Goal: Task Accomplishment & Management: Manage account settings

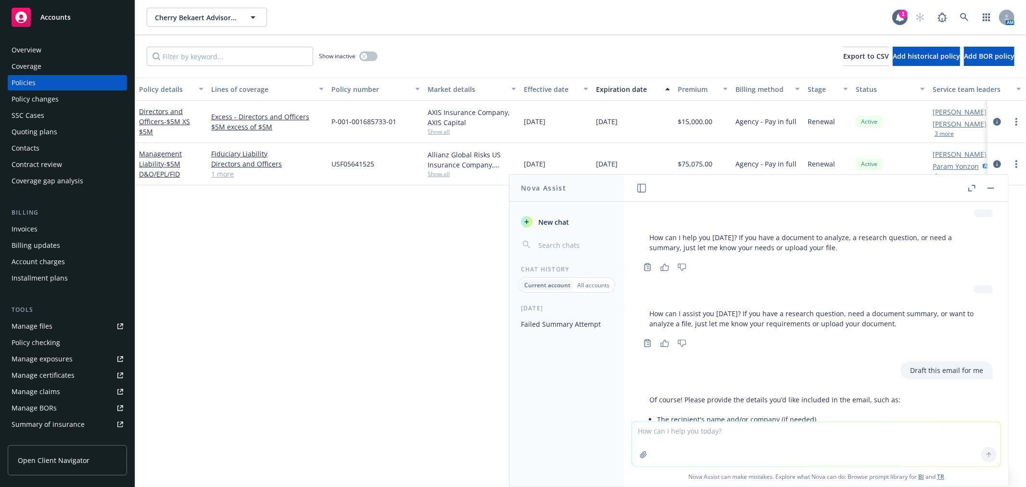
scroll to position [1139, 0]
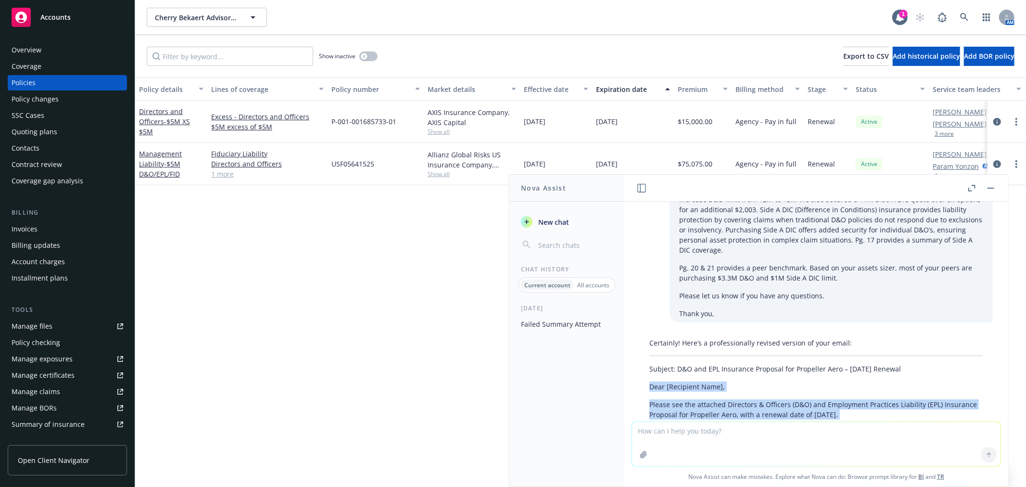
click at [40, 126] on div "Quoting plans" at bounding box center [35, 131] width 46 height 15
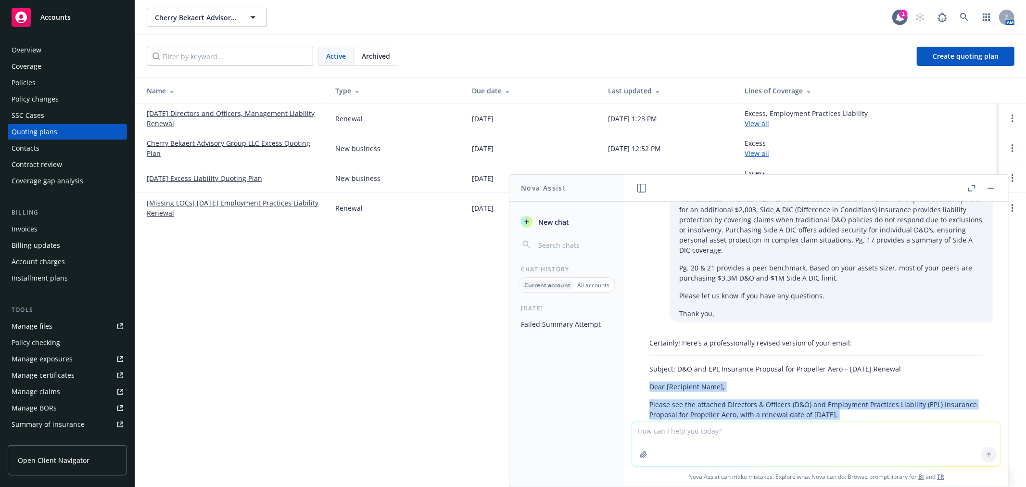
click at [994, 189] on button "button" at bounding box center [991, 188] width 12 height 12
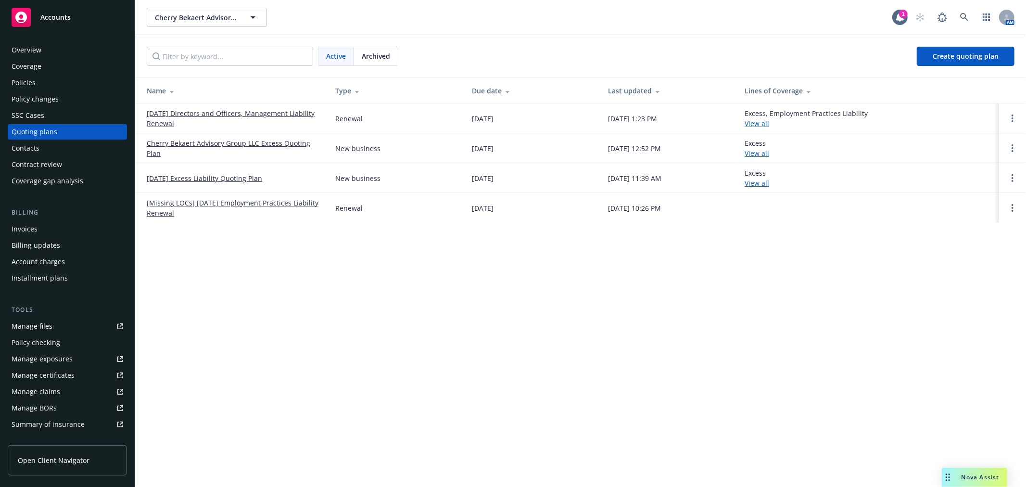
click at [232, 114] on link "06/30/25 Directors and Officers, Management Liability Renewal" at bounding box center [233, 118] width 173 height 20
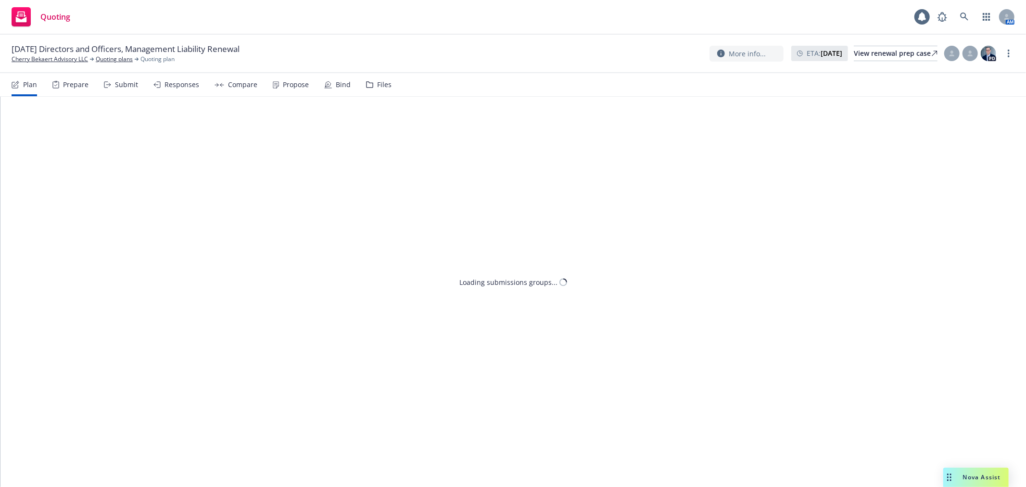
click at [381, 85] on div "Files" at bounding box center [384, 85] width 14 height 8
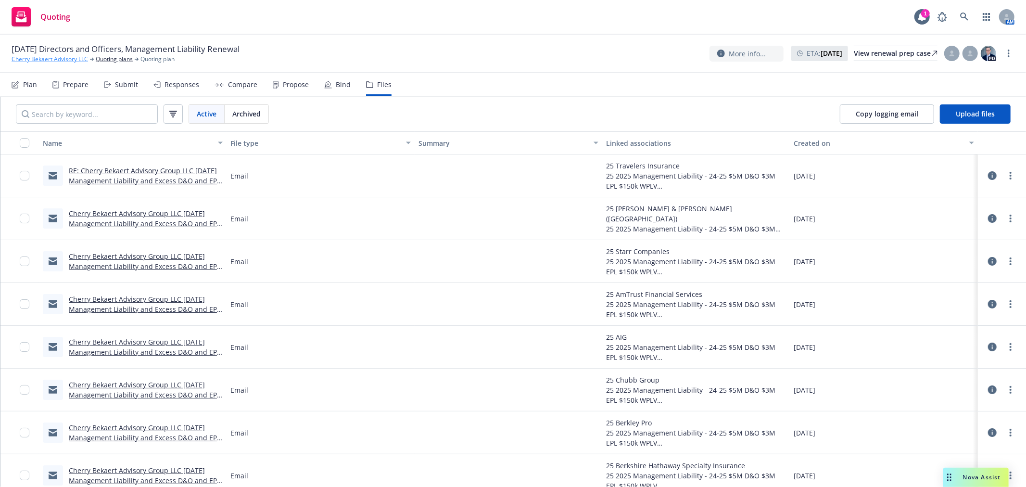
click at [69, 56] on link "Cherry Bekaert Advisory LLC" at bounding box center [50, 59] width 76 height 9
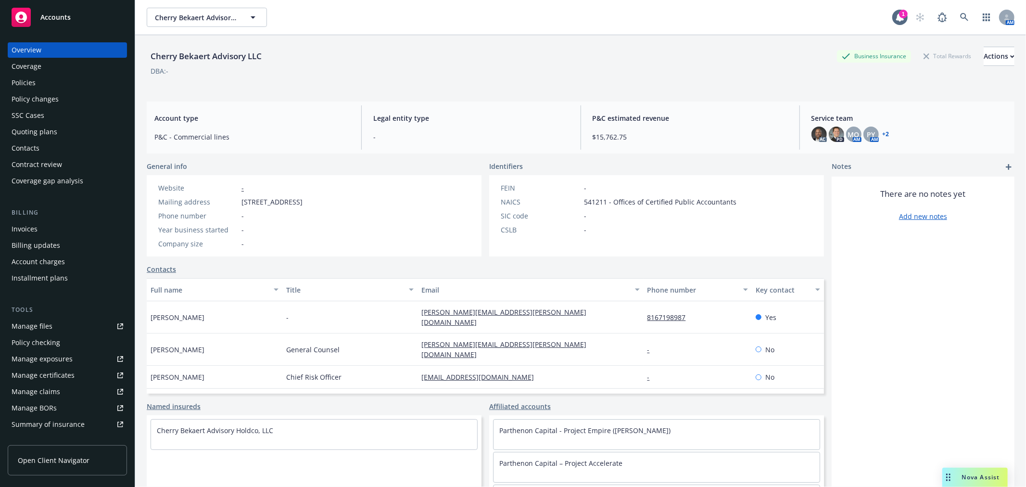
click at [33, 127] on div "Quoting plans" at bounding box center [35, 131] width 46 height 15
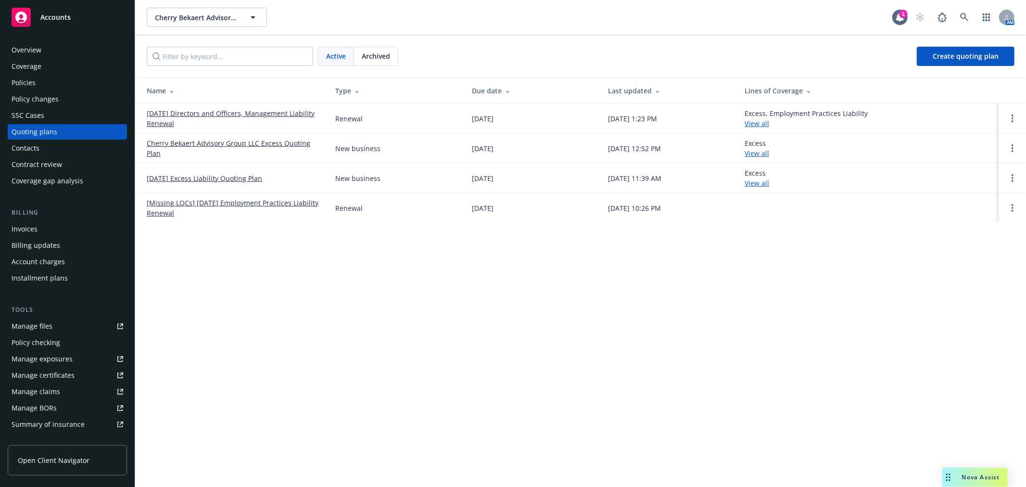
click at [229, 111] on link "06/30/25 Directors and Officers, Management Liability Renewal" at bounding box center [233, 118] width 173 height 20
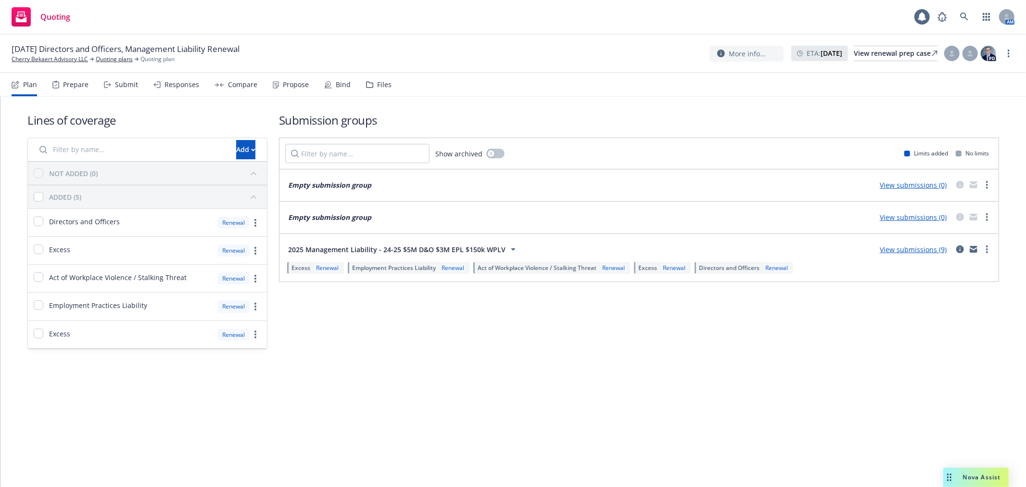
click at [381, 85] on div "Files" at bounding box center [384, 85] width 14 height 8
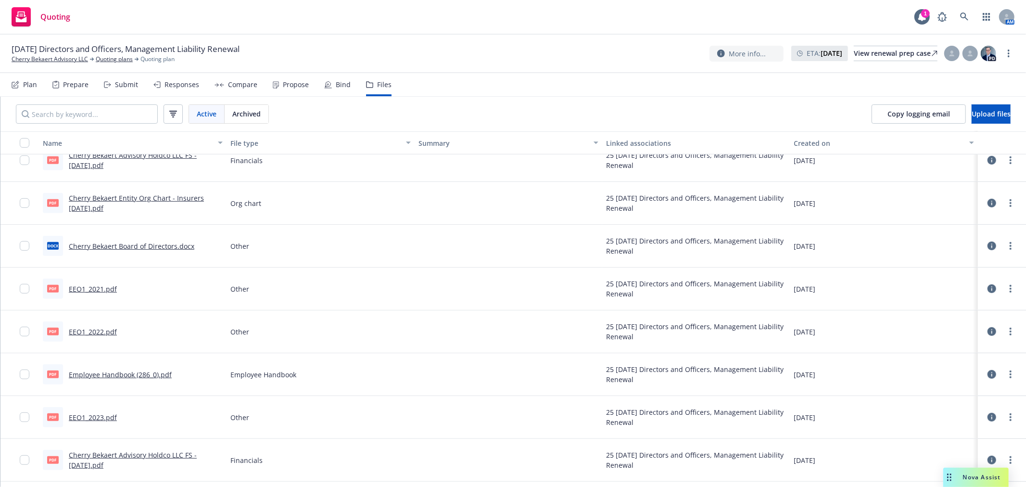
scroll to position [427, 0]
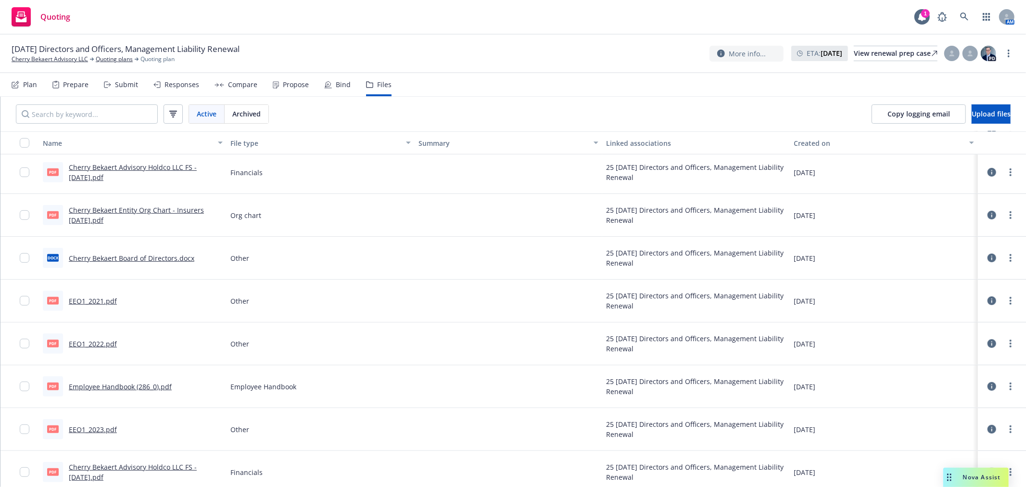
click at [169, 205] on link "Cherry Bekaert Entity Org Chart - Insurers 5.16.25.pdf" at bounding box center [136, 214] width 135 height 19
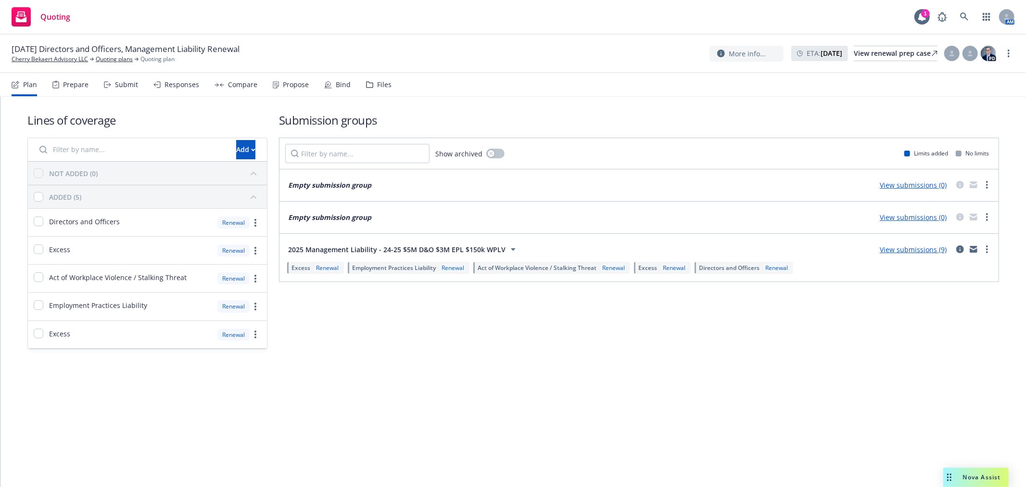
click at [994, 472] on div "Nova Assist" at bounding box center [975, 477] width 65 height 19
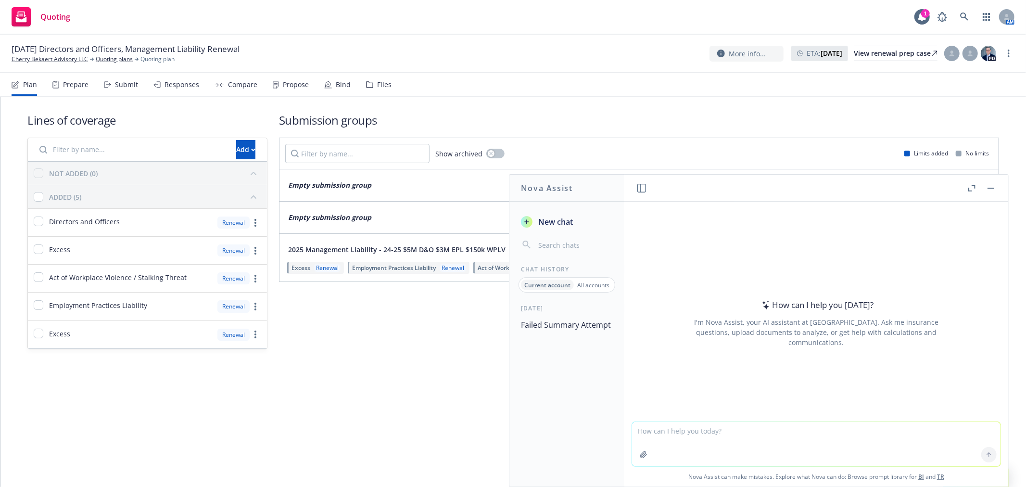
click at [635, 185] on header at bounding box center [816, 188] width 384 height 27
click at [640, 186] on icon "button" at bounding box center [641, 188] width 9 height 9
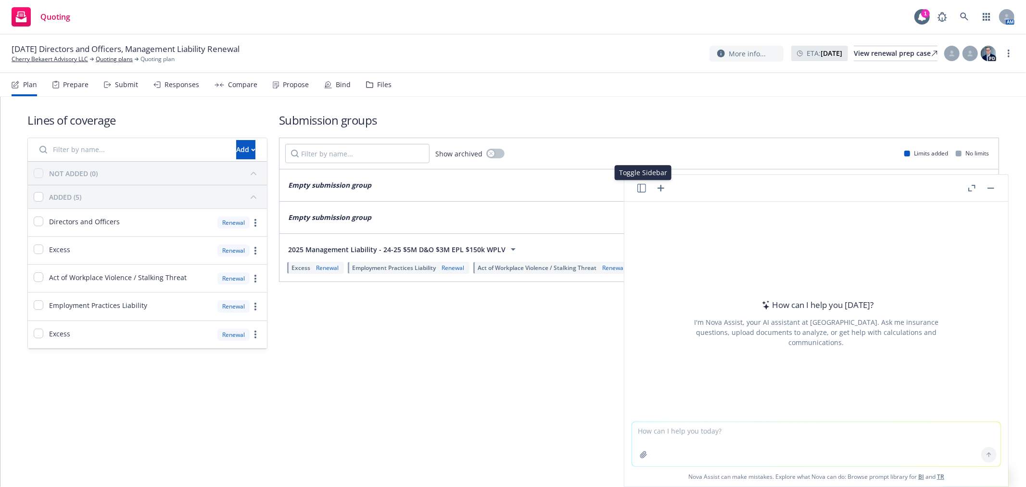
click at [644, 186] on icon "button" at bounding box center [641, 188] width 9 height 9
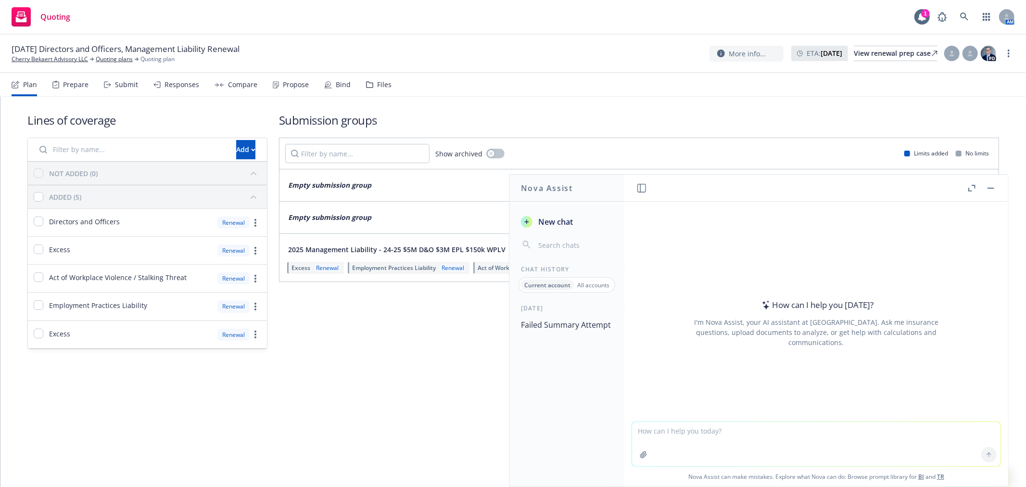
click at [602, 283] on p "All accounts" at bounding box center [593, 285] width 32 height 8
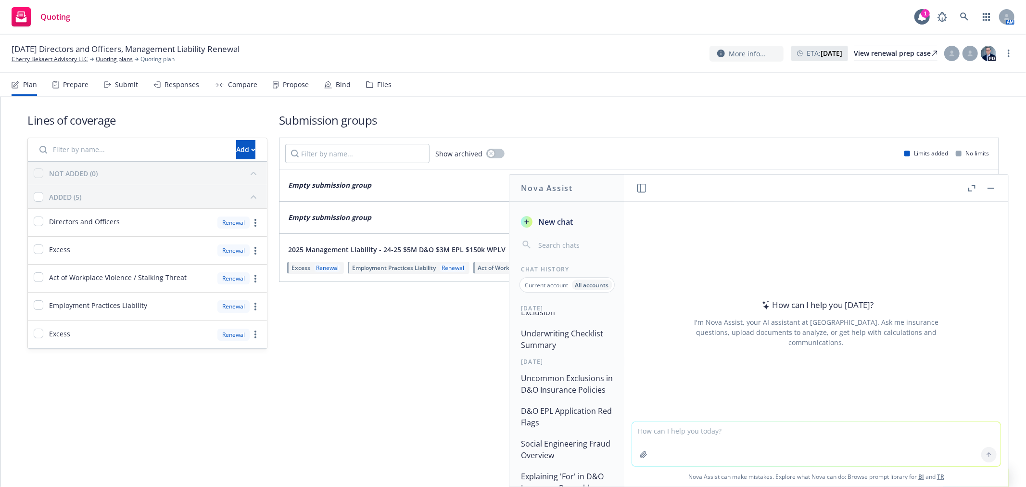
scroll to position [132, 0]
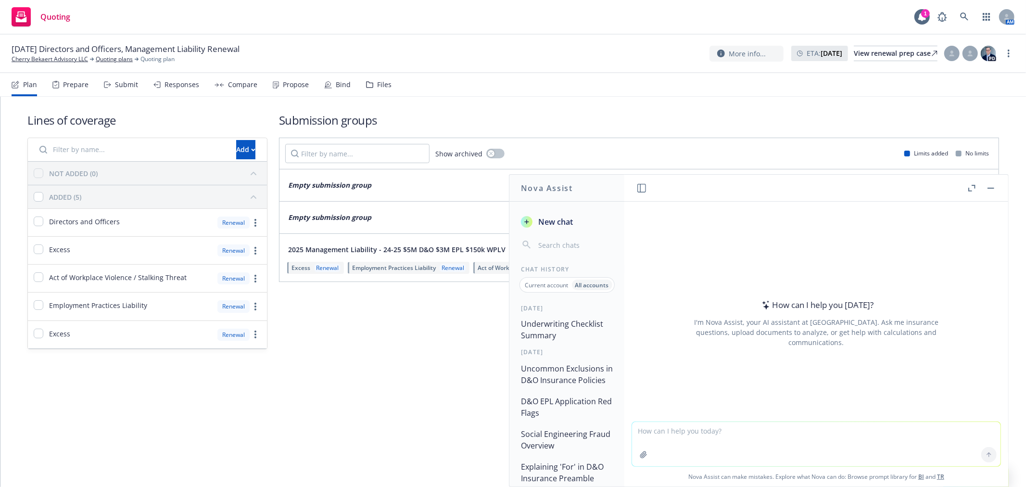
click at [558, 387] on button "Uncommon Exclusions in D&O Insurance Policies" at bounding box center [567, 374] width 100 height 29
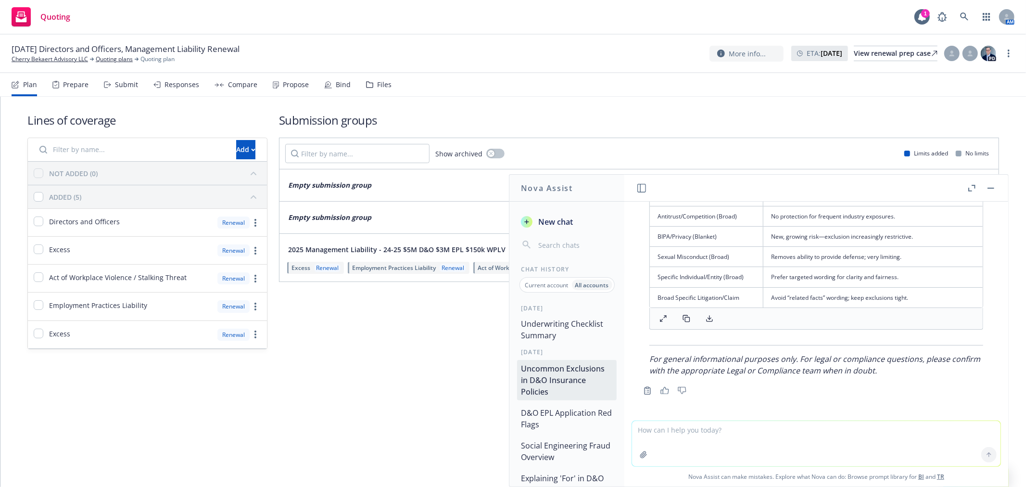
scroll to position [6155, 0]
click at [676, 451] on textarea at bounding box center [816, 443] width 368 height 45
type textarea "a"
type textarea "add this to the table"
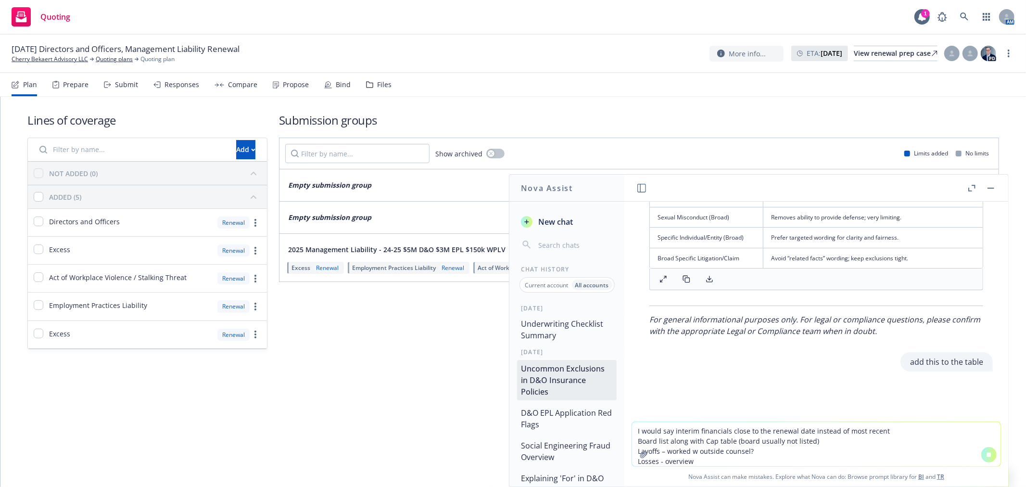
scroll to position [6080, 0]
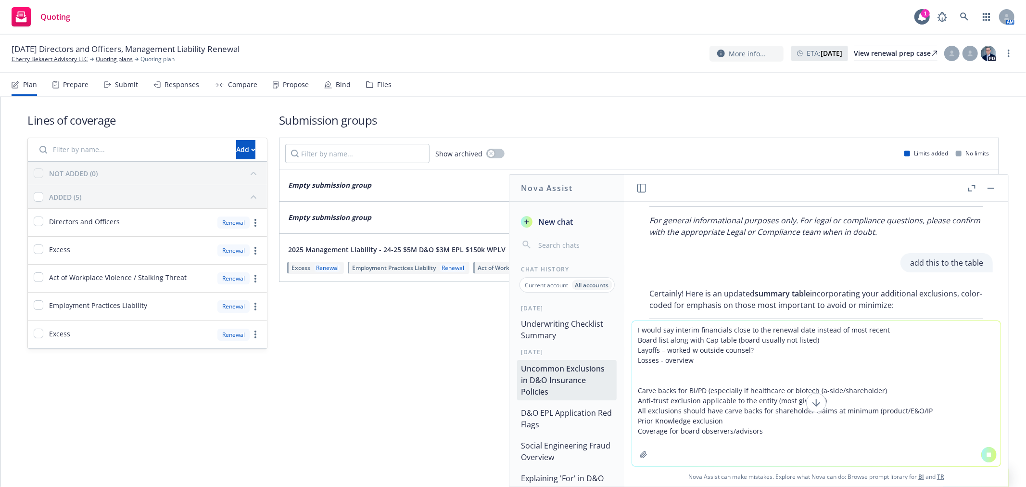
click at [909, 408] on textarea "I would say interim financials close to the renewal date instead of most recent…" at bounding box center [816, 393] width 368 height 145
click at [956, 441] on textarea "I would say interim financials close to the renewal date instead of most recent…" at bounding box center [816, 393] width 368 height 145
type textarea "I would say interim financials close to the renewal date instead of most recent…"
click at [960, 188] on header at bounding box center [816, 188] width 384 height 27
click at [973, 186] on icon "button" at bounding box center [971, 188] width 7 height 7
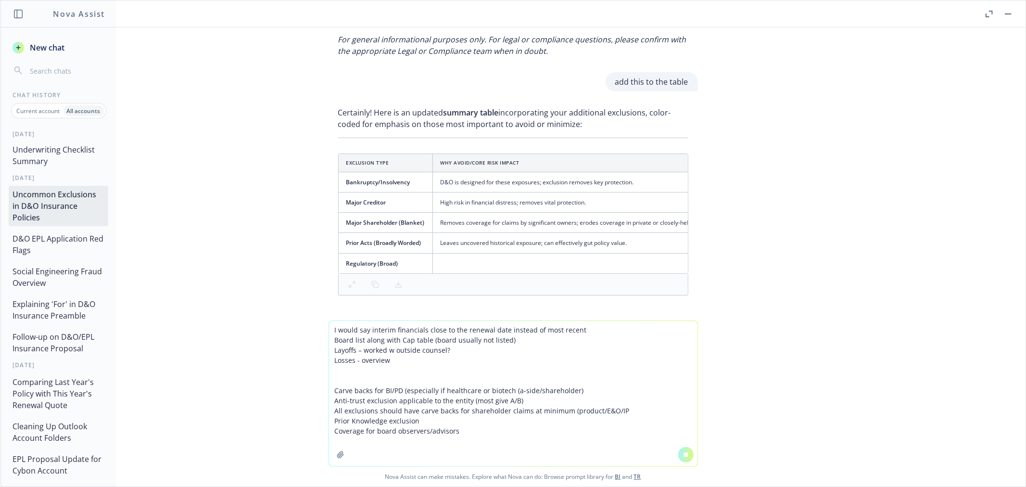
scroll to position [6078, 0]
click at [689, 454] on div at bounding box center [685, 454] width 23 height 23
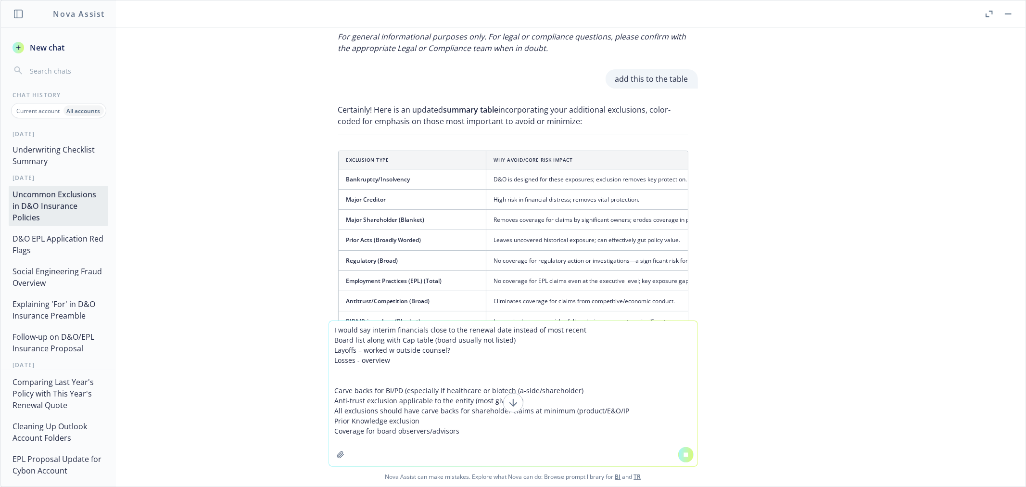
click at [873, 250] on div "types of exclusion on D&O policy that is not normal Directors & Officers (D&O) …" at bounding box center [512, 173] width 1025 height 293
click at [513, 400] on icon at bounding box center [513, 402] width 0 height 7
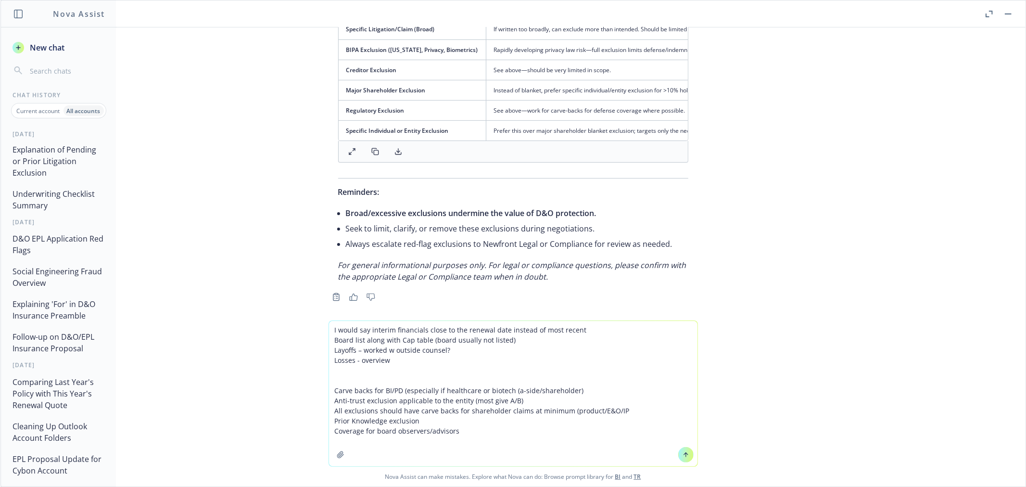
scroll to position [176, 0]
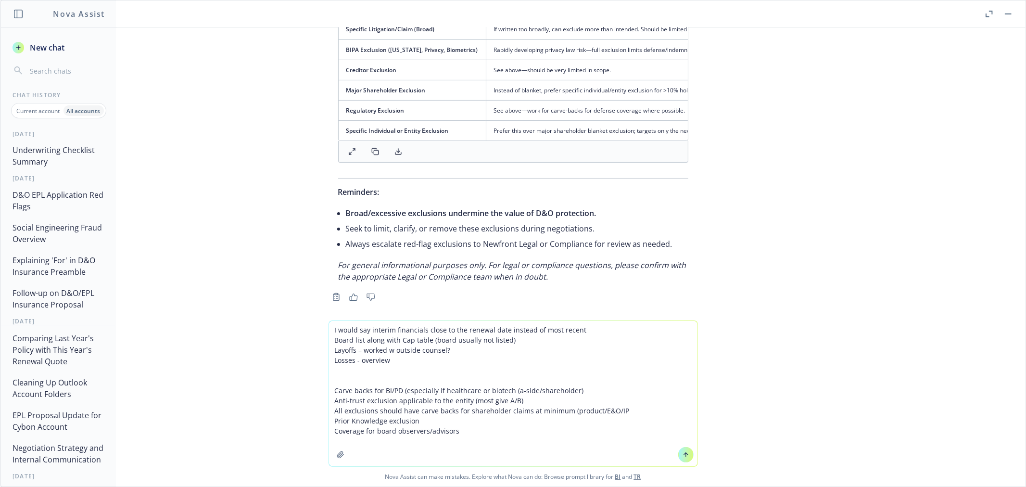
click at [684, 455] on icon at bounding box center [686, 454] width 7 height 7
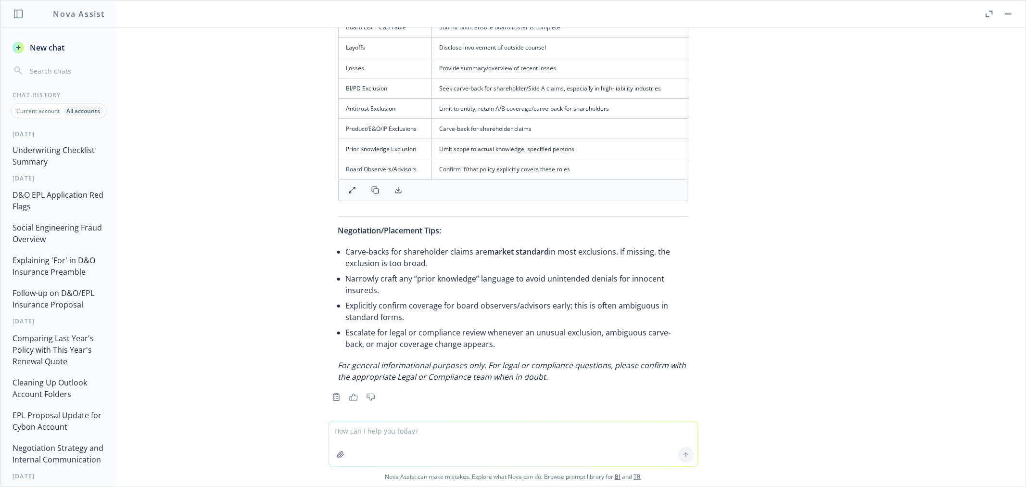
scroll to position [7298, 0]
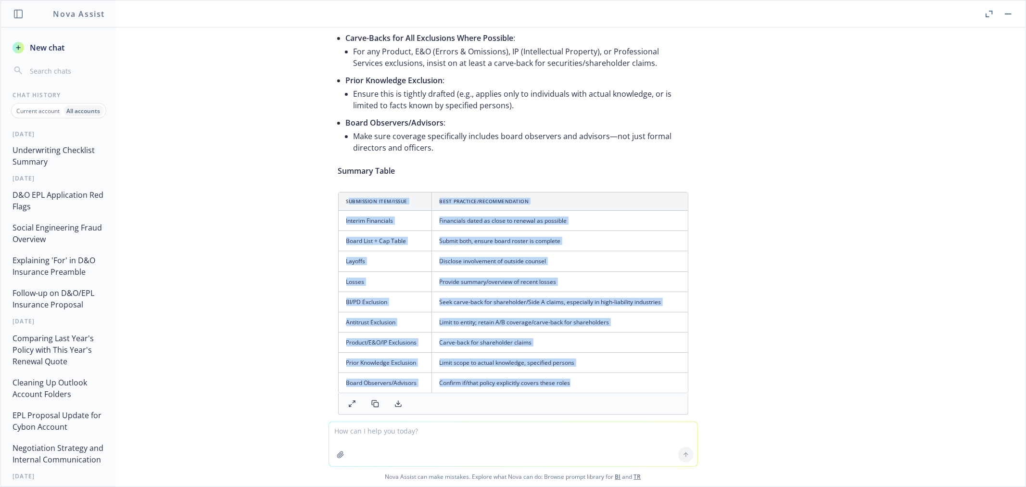
drag, startPoint x: 340, startPoint y: 196, endPoint x: 628, endPoint y: 409, distance: 358.4
click at [628, 409] on div "Submission Item/Issue Best Practice/Recommendation Interim Financials Financial…" at bounding box center [513, 303] width 350 height 223
copy div "ubmission Item/Issue Best Practice/Recommendation Interim Financials Financials…"
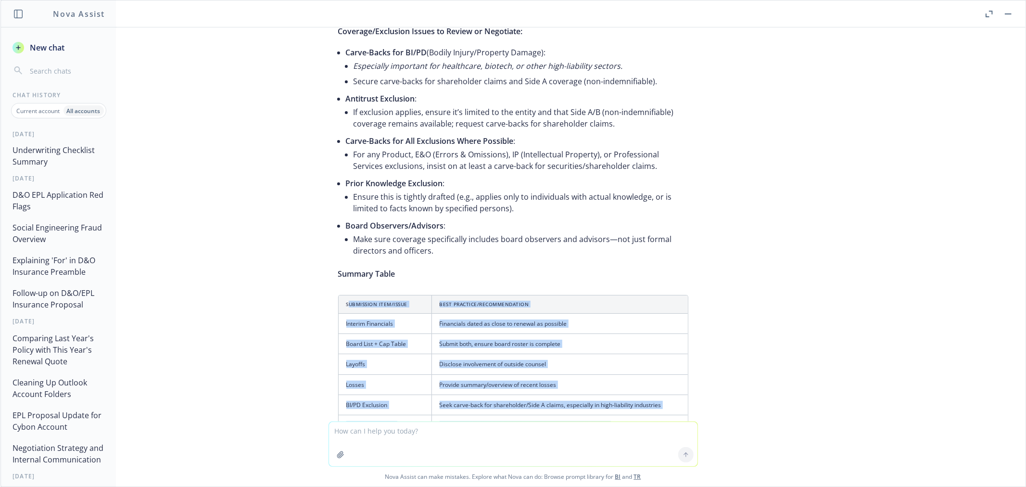
scroll to position [7030, 0]
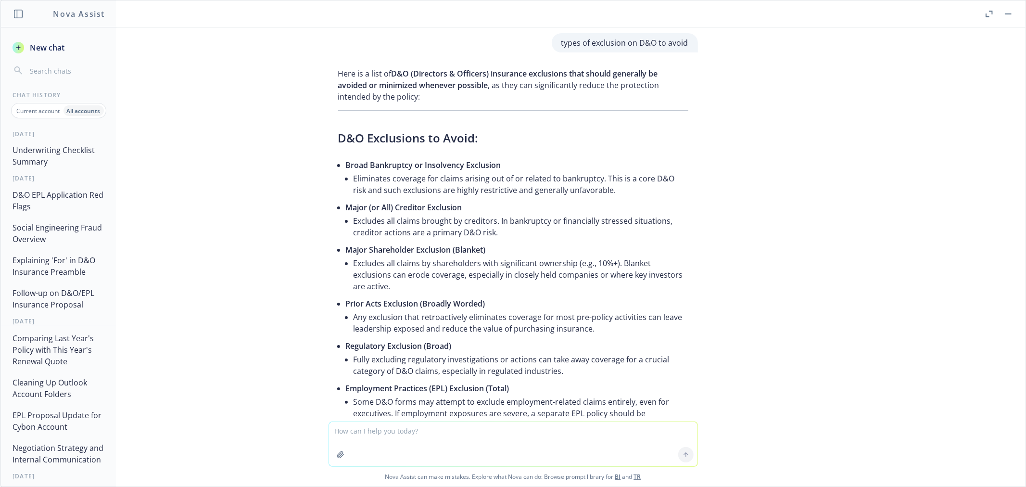
click at [988, 12] on icon "button" at bounding box center [989, 14] width 7 height 7
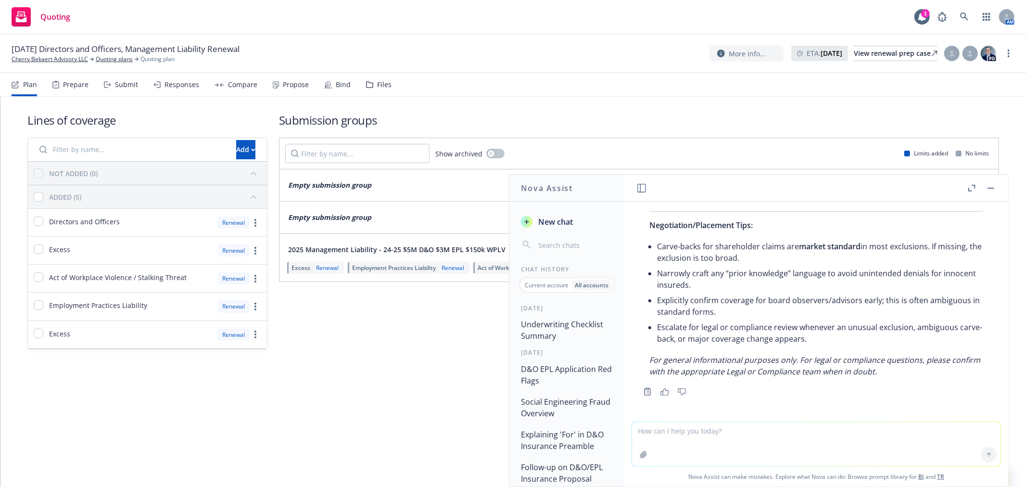
scroll to position [7837, 0]
click at [969, 12] on link at bounding box center [964, 16] width 19 height 19
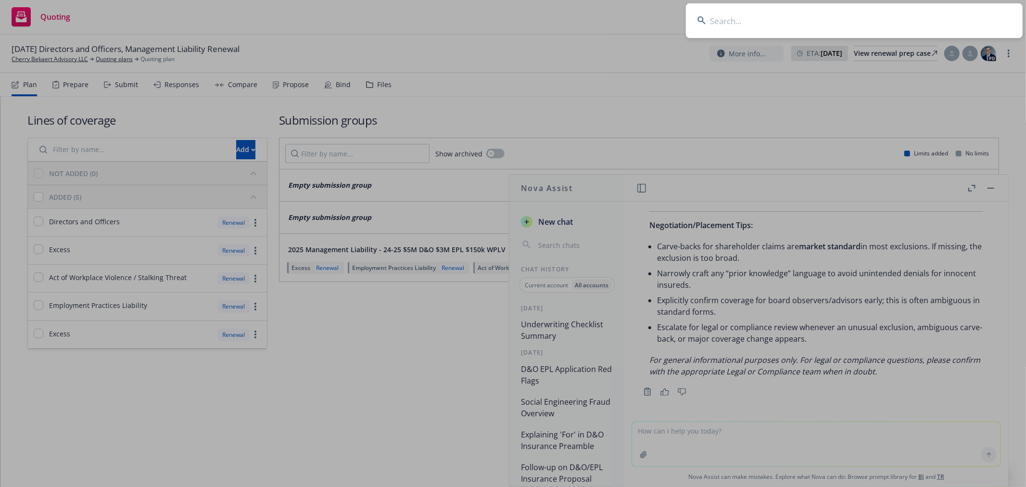
click at [820, 30] on input at bounding box center [854, 20] width 337 height 35
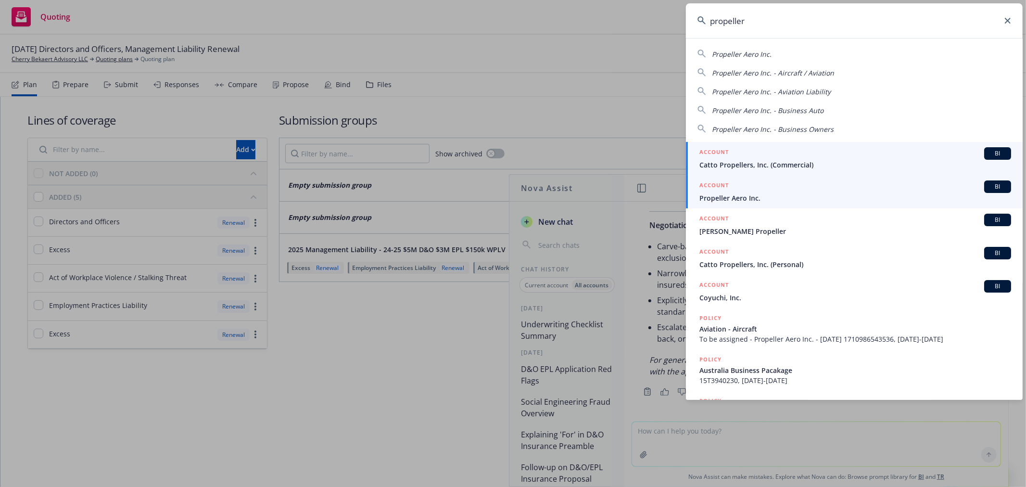
type input "propeller"
click at [761, 194] on span "Propeller Aero Inc." at bounding box center [855, 198] width 312 height 10
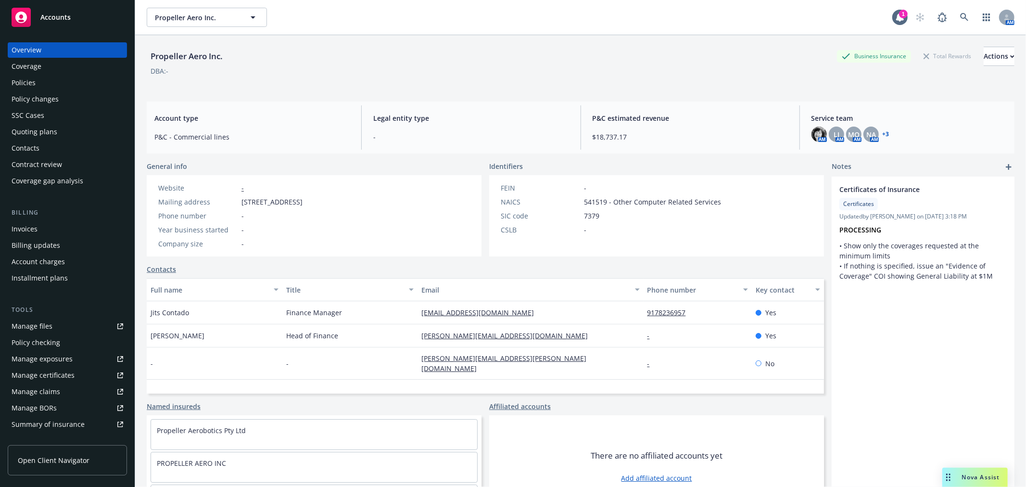
click at [41, 136] on div "Quoting plans" at bounding box center [35, 131] width 46 height 15
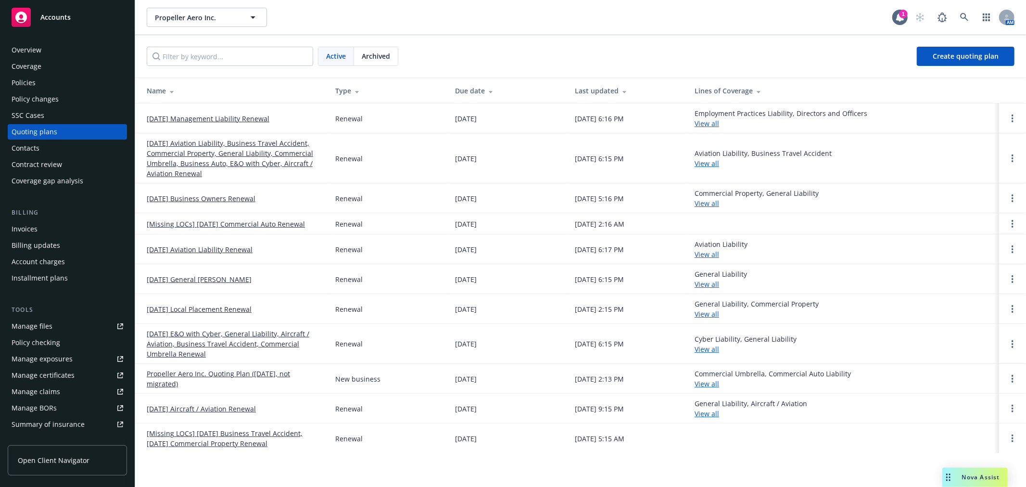
click at [175, 115] on link "[DATE] Management Liability Renewal" at bounding box center [208, 119] width 123 height 10
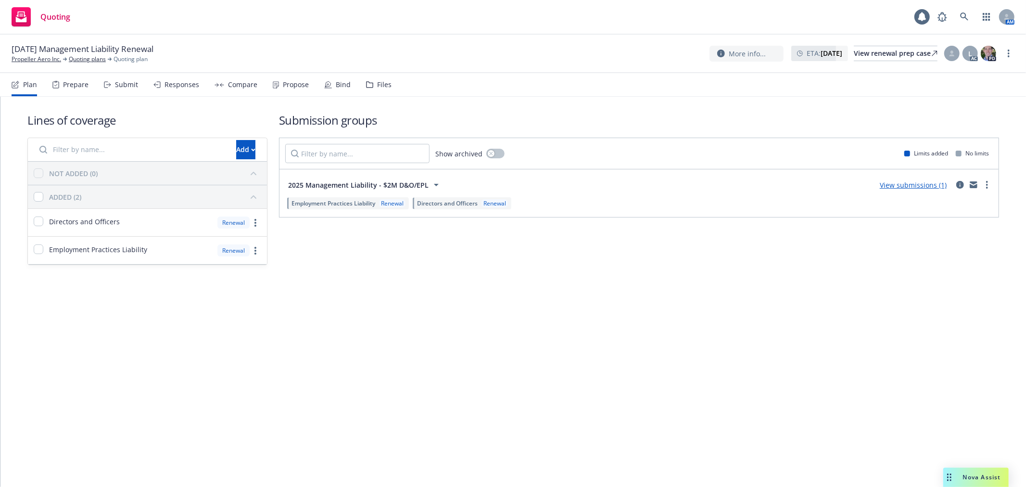
click at [383, 88] on div "Files" at bounding box center [384, 85] width 14 height 8
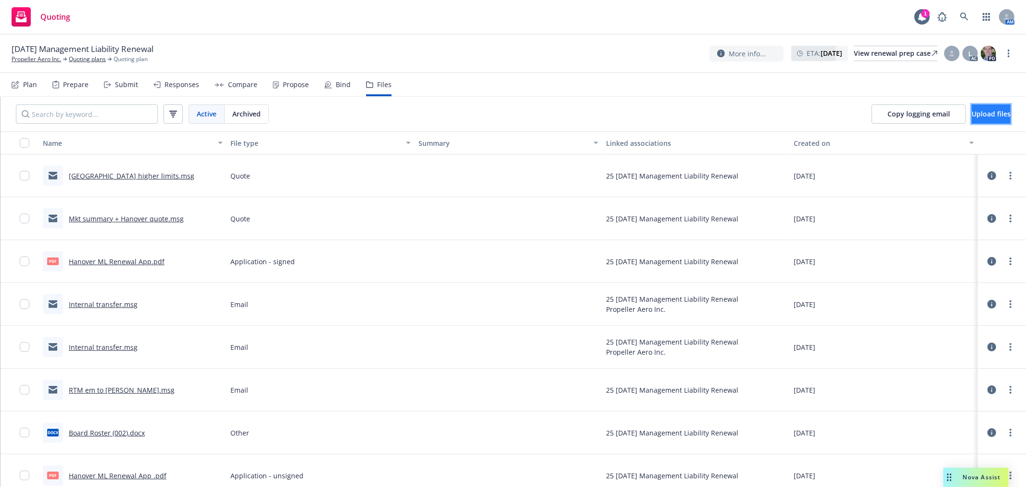
click at [972, 114] on span "Upload files" at bounding box center [991, 113] width 39 height 9
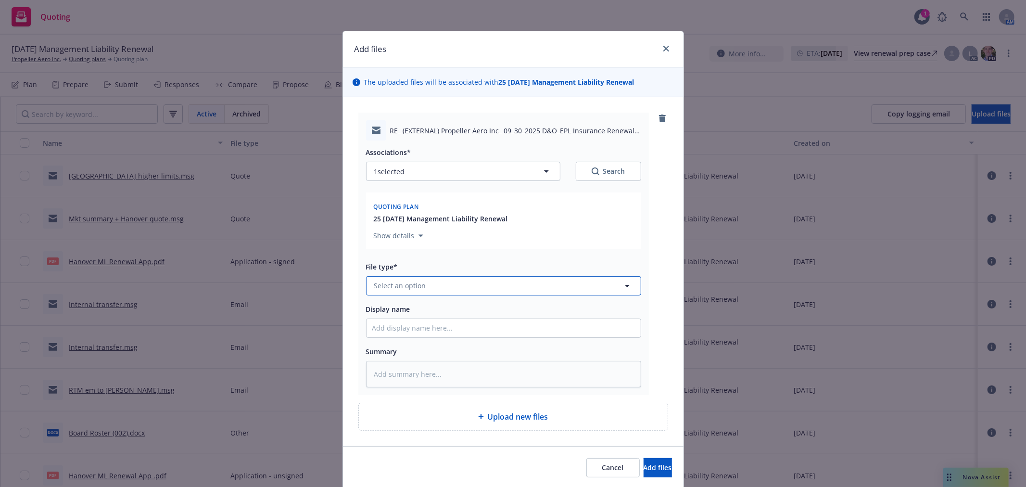
click at [468, 281] on button "Select an option" at bounding box center [503, 285] width 275 height 19
type input "quote"
click at [451, 243] on div "Quote" at bounding box center [504, 233] width 274 height 25
click at [405, 321] on input "Display name" at bounding box center [504, 328] width 274 height 18
type textarea "x"
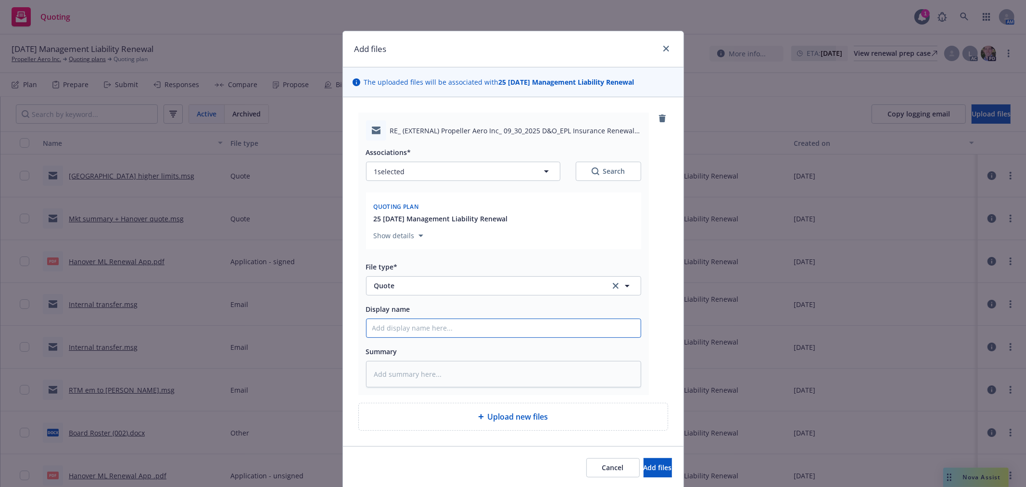
type input "S"
type textarea "x"
type input "Si"
type textarea "x"
type input "Sio"
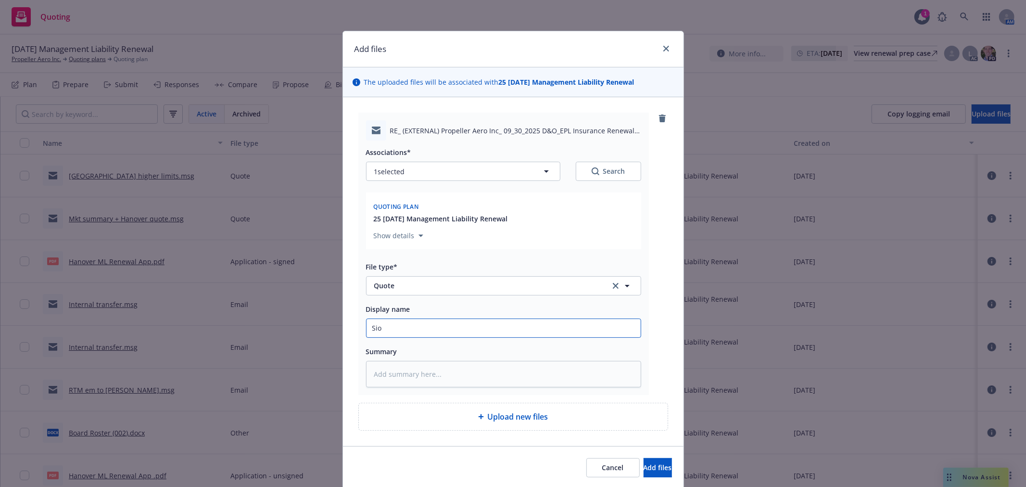
type textarea "x"
type input "Si"
type textarea "x"
type input "Sio"
type textarea "x"
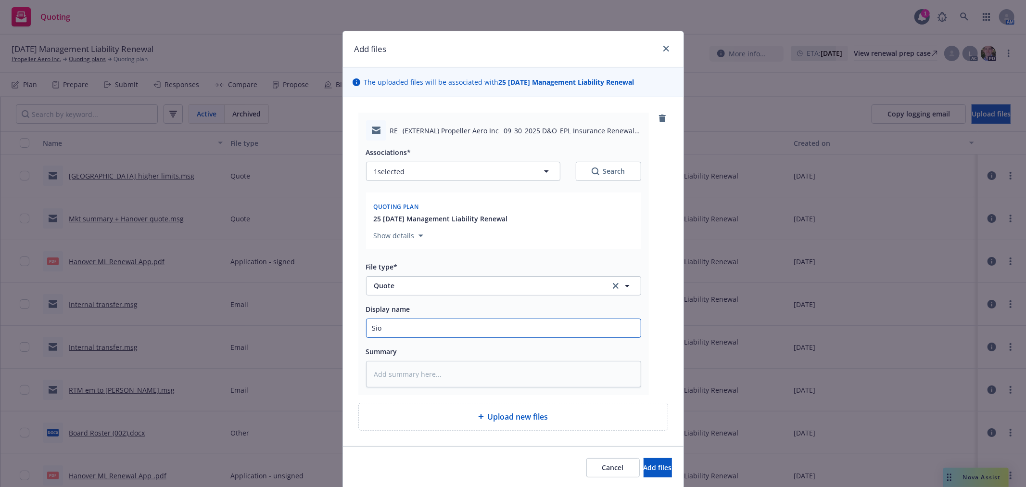
type input "Si"
type textarea "x"
type input "S"
type textarea "x"
type input "So"
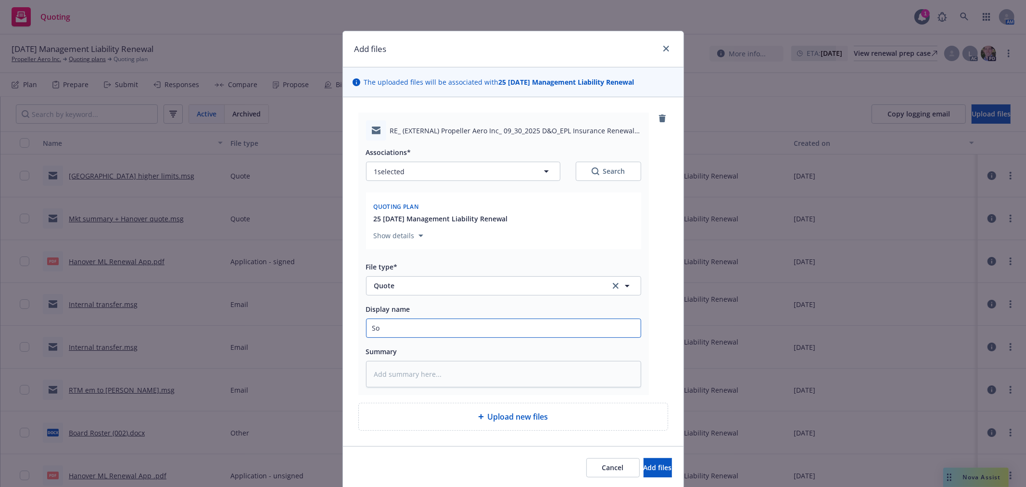
type textarea "x"
type input "Som"
type textarea "x"
type input "Somp"
type textarea "x"
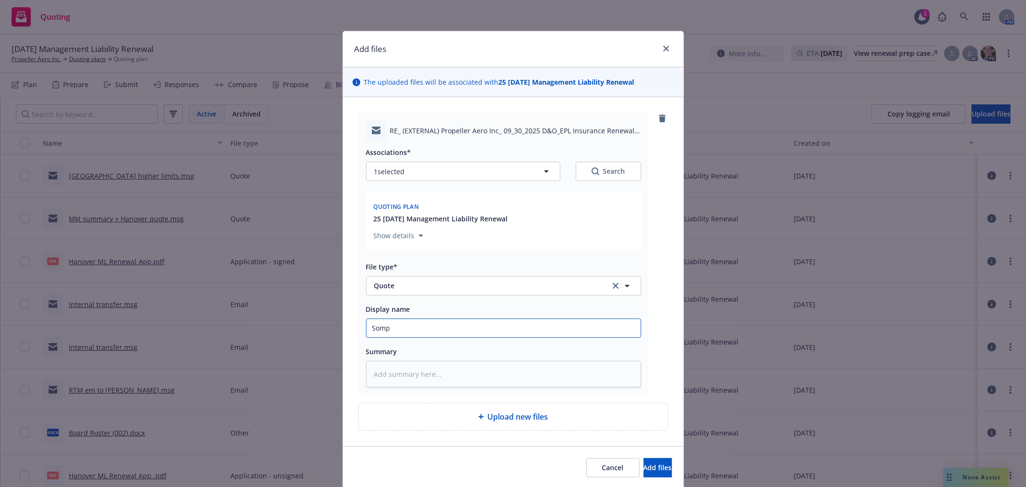
type input "Sompo"
type textarea "x"
type input "Sompo"
type textarea "x"
type input "Sompo Si"
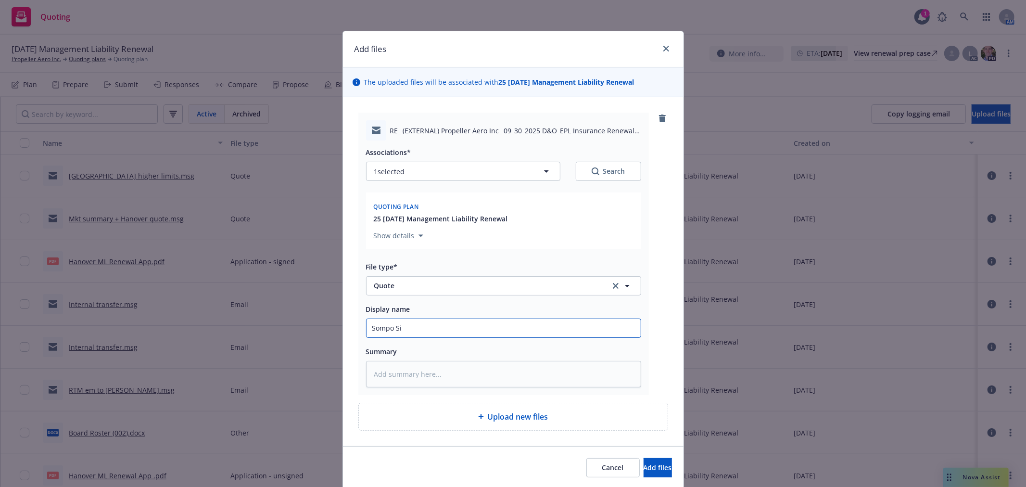
type textarea "x"
type input "[PERSON_NAME]"
type textarea "x"
type input "Sompo Side"
type textarea "x"
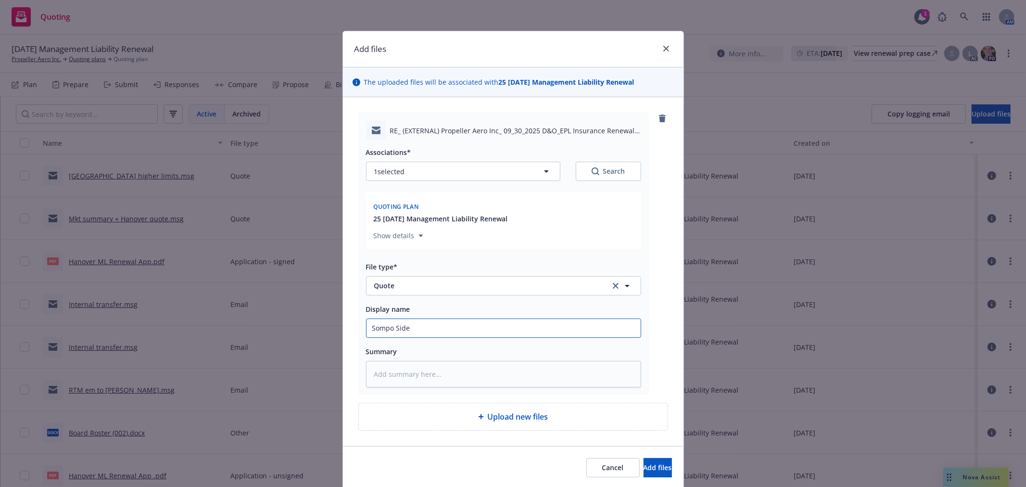
type input "Sompo Side A"
type textarea "x"
type input "Sompo Side A"
type textarea "x"
type input "Sompo Side A DI"
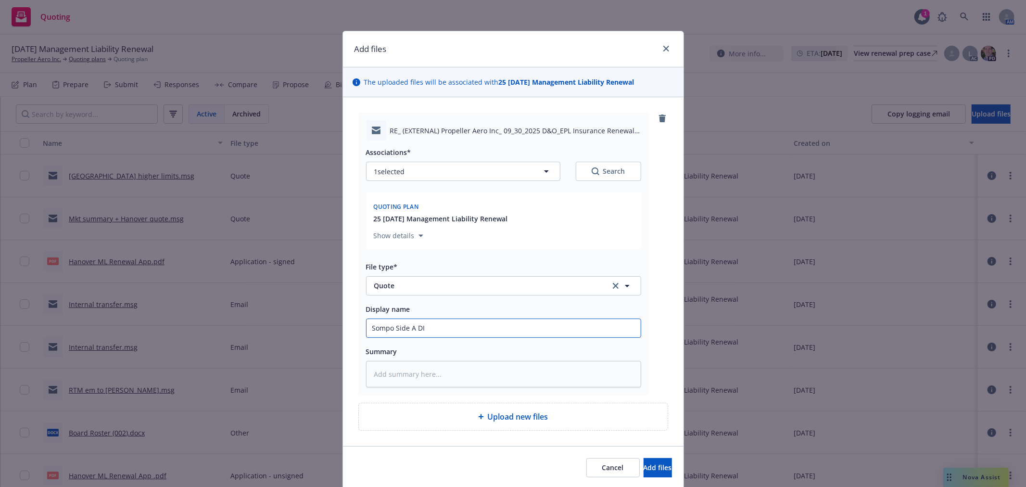
type textarea "x"
type input "Sompo Side A DIC"
type textarea "x"
type input "Sompo Side A DIC q"
type textarea "x"
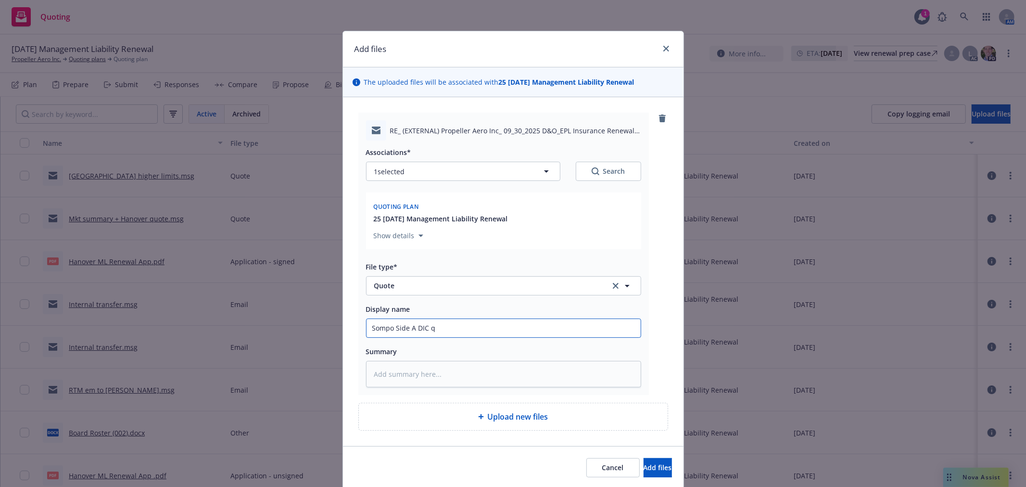
type input "Sompo Side A DIC qu"
type textarea "x"
type input "Sompo Side A DIC quo"
type textarea "x"
type input "Sompo Side A DIC quote"
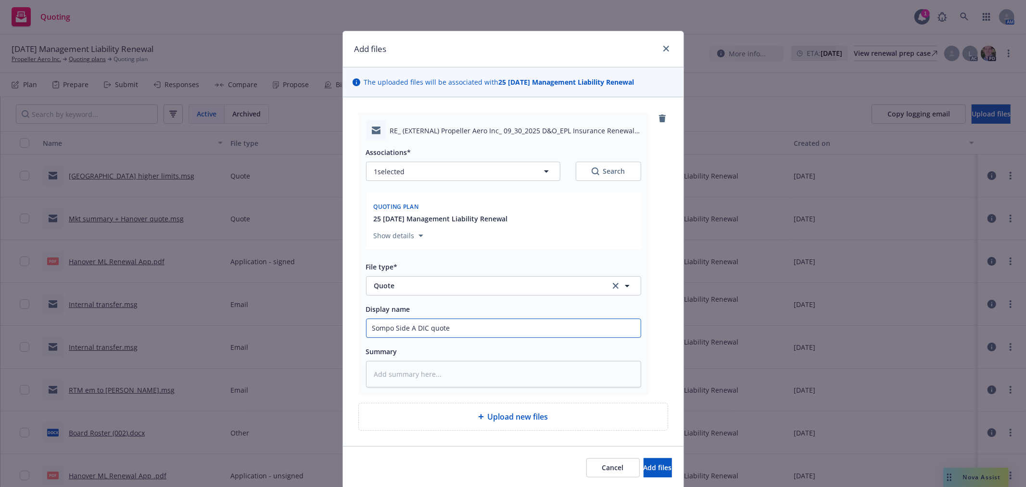
type textarea "x"
type input "Sompo Side A DIC quotes"
click at [644, 458] on button "Add files" at bounding box center [658, 467] width 28 height 19
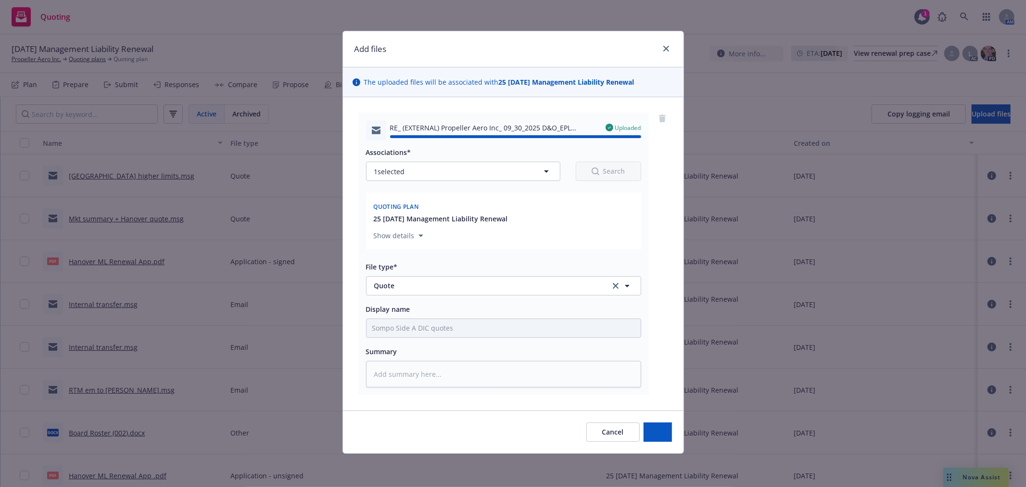
type textarea "x"
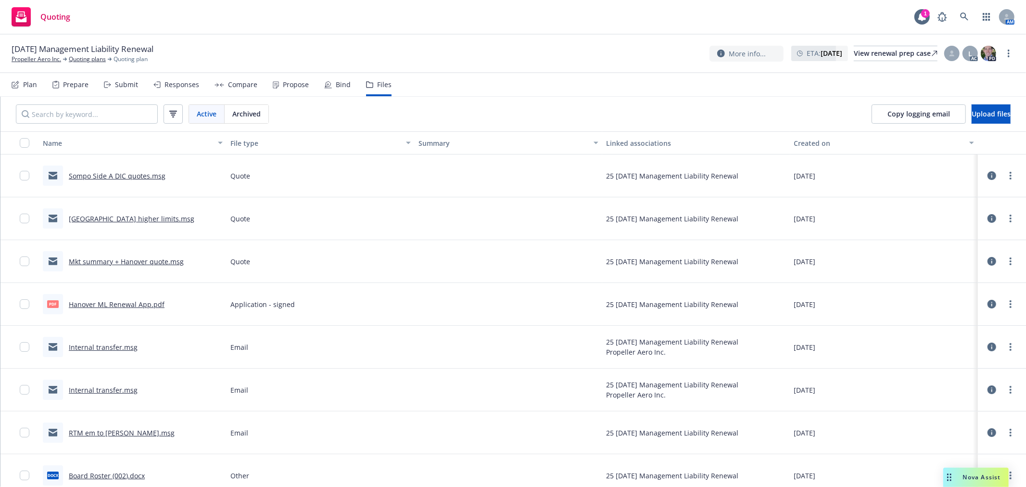
click at [993, 480] on span "Nova Assist" at bounding box center [982, 477] width 38 height 8
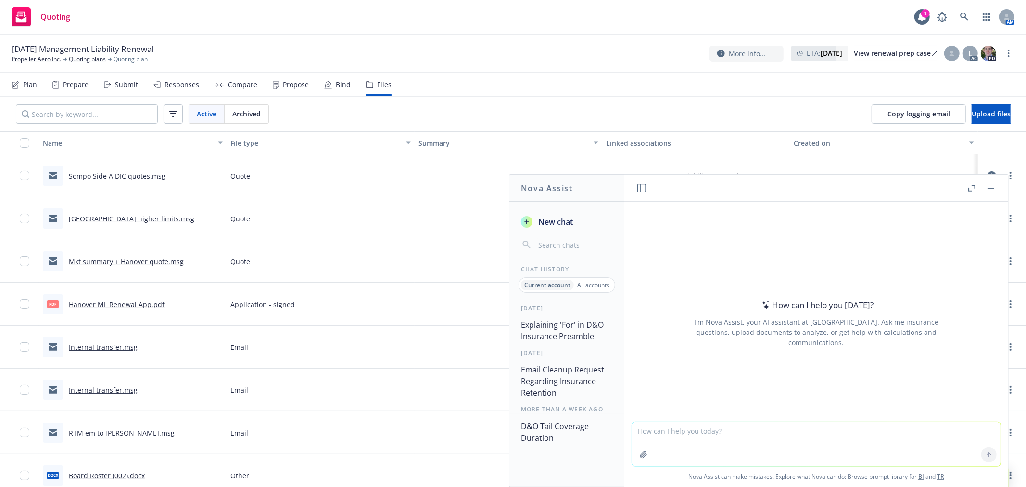
click at [739, 440] on textarea at bounding box center [816, 444] width 368 height 44
click at [744, 438] on textarea at bounding box center [816, 444] width 368 height 44
type textarea "When should you buy a tail when a company is dissolving"
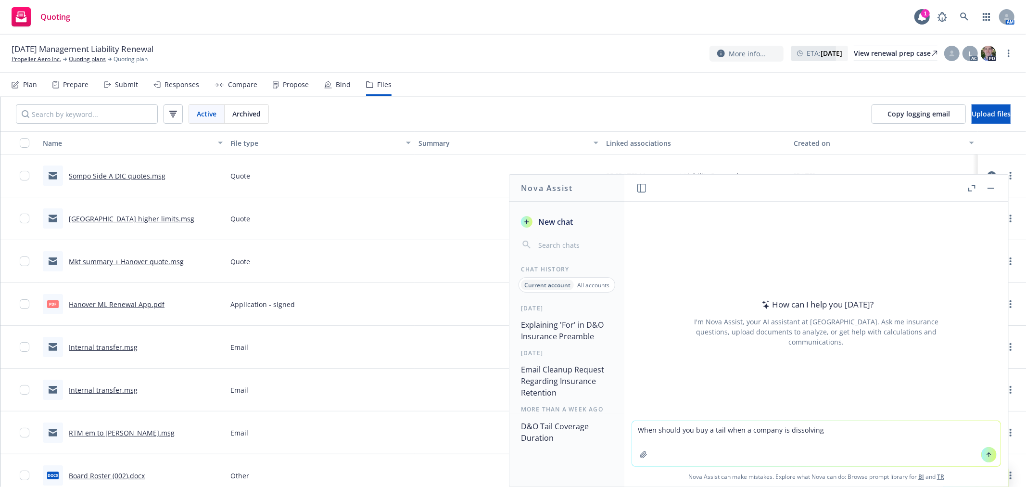
drag, startPoint x: 990, startPoint y: 455, endPoint x: 866, endPoint y: 447, distance: 124.3
click at [990, 455] on button at bounding box center [988, 454] width 15 height 15
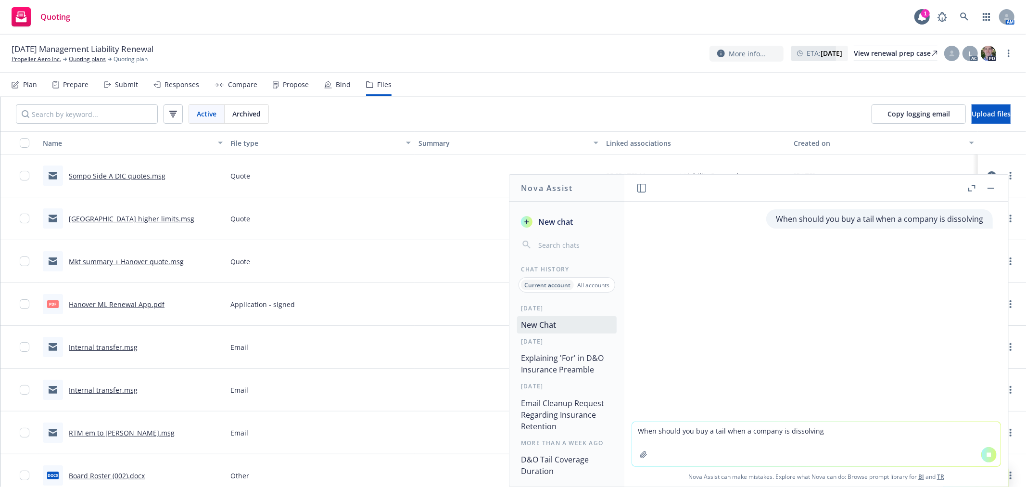
click at [806, 438] on textarea "When should you buy a tail when a company is dissolving" at bounding box center [816, 444] width 368 height 44
paste textarea "We would like to bind the 3 year tail, plus the windup endorsement to cover Eb …"
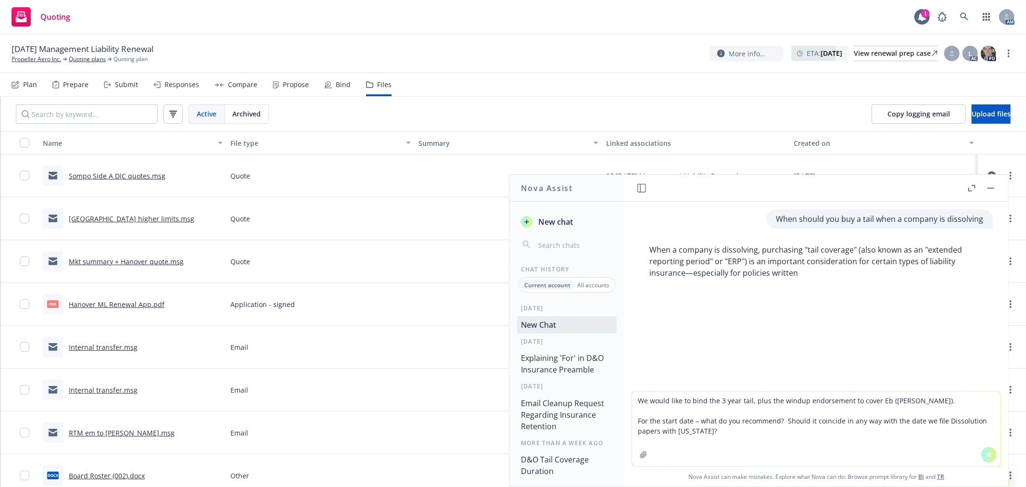
type textarea "We would like to bind the 3 year tail, plus the windup endorsement to cover Eb …"
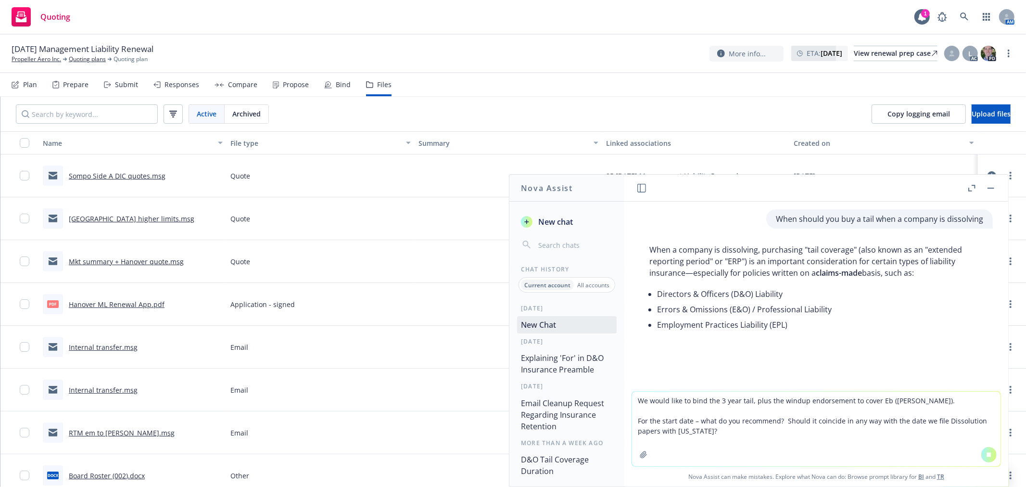
click at [987, 455] on icon at bounding box center [989, 454] width 7 height 7
click at [986, 455] on icon at bounding box center [989, 454] width 7 height 7
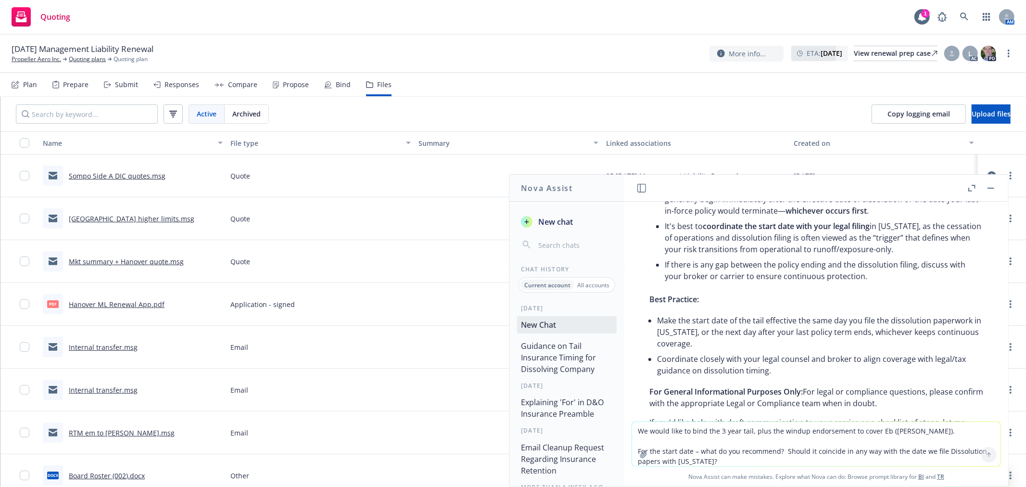
scroll to position [431, 0]
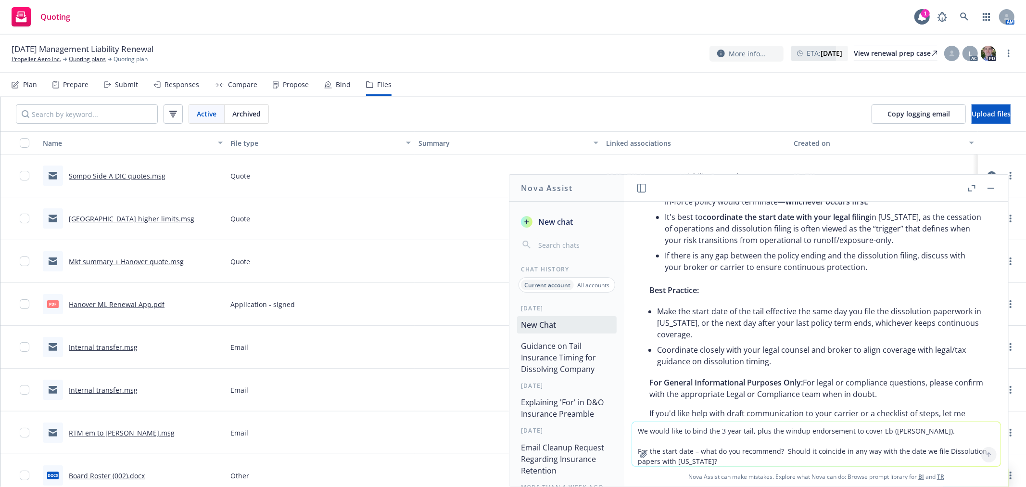
click at [751, 324] on li "Make the start date of the tail effective the same day you file the dissolution…" at bounding box center [820, 323] width 326 height 38
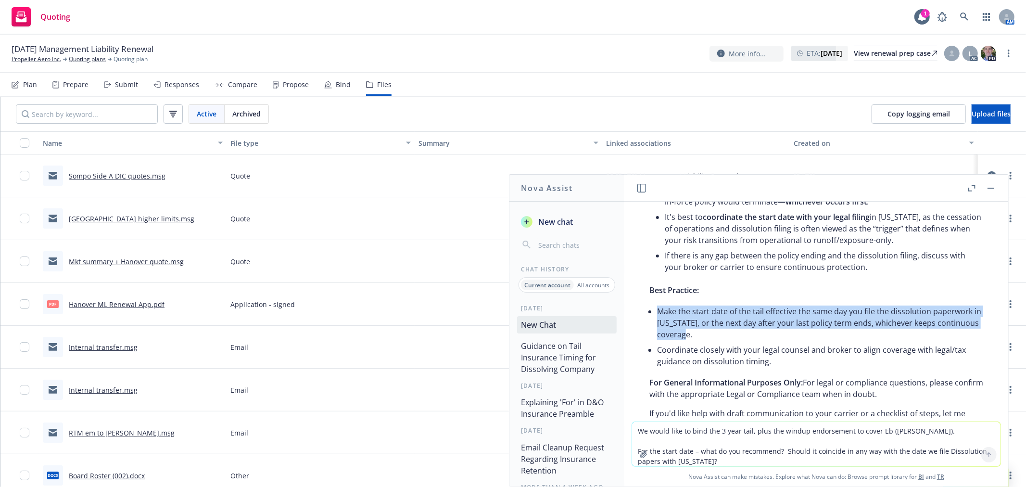
drag, startPoint x: 756, startPoint y: 335, endPoint x: 660, endPoint y: 313, distance: 98.7
click at [659, 313] on li "Make the start date of the tail effective the same day you file the dissolution…" at bounding box center [820, 323] width 326 height 38
copy li "Make the start date of the tail effective the same day you file the dissolution…"
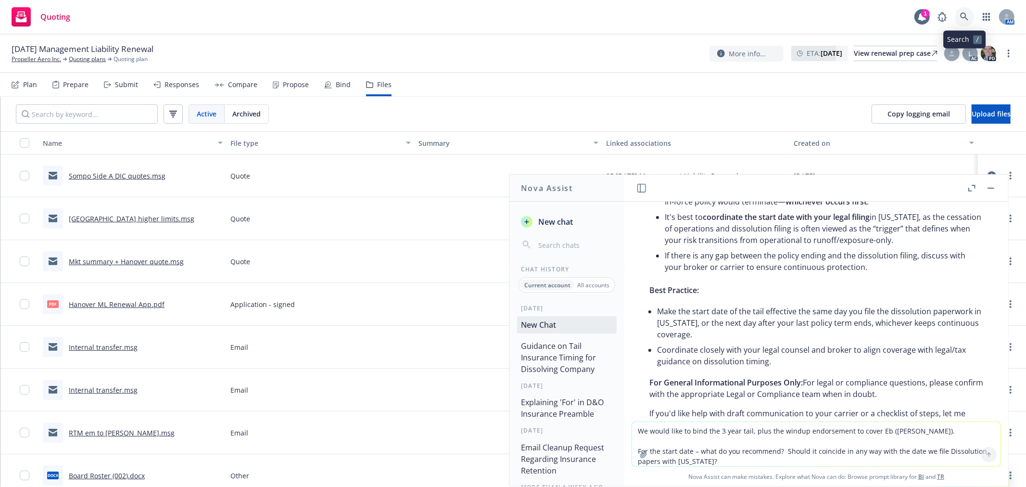
click at [961, 11] on link at bounding box center [964, 16] width 19 height 19
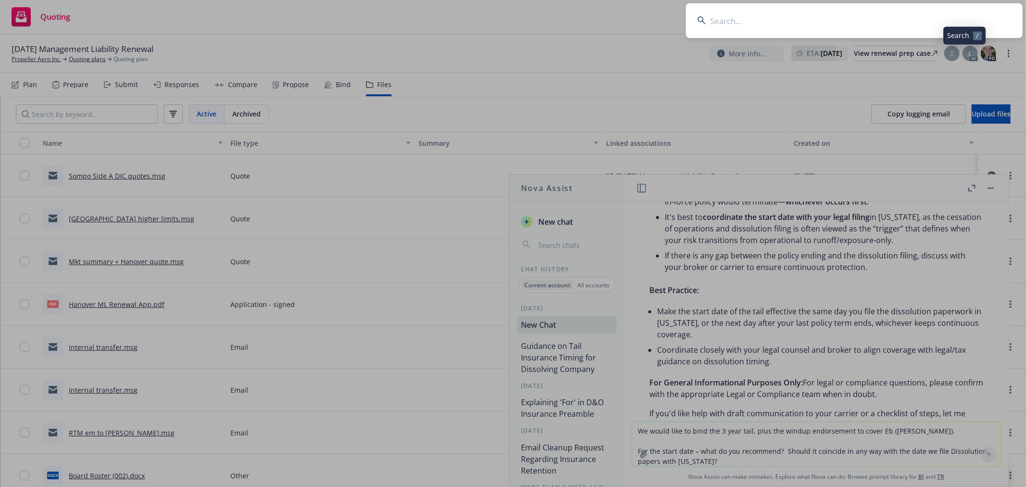
click at [811, 17] on input at bounding box center [854, 20] width 337 height 35
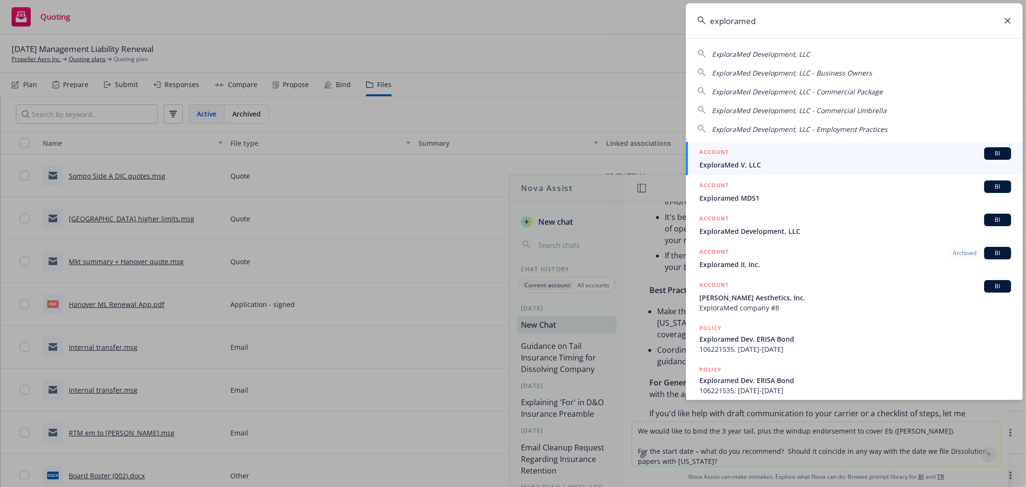
type input "exploramed"
click at [779, 161] on span "ExploraMed V, LLC" at bounding box center [855, 165] width 312 height 10
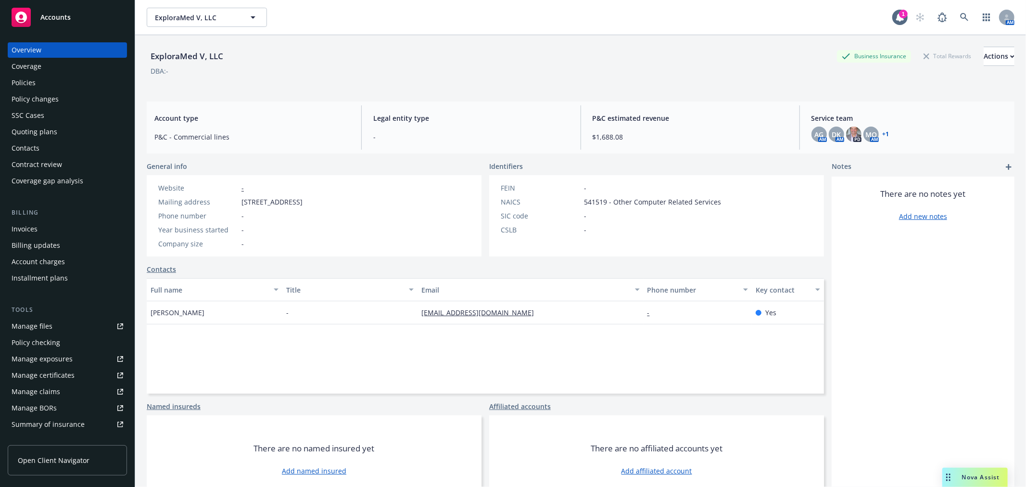
click at [26, 75] on div "Policies" at bounding box center [24, 82] width 24 height 15
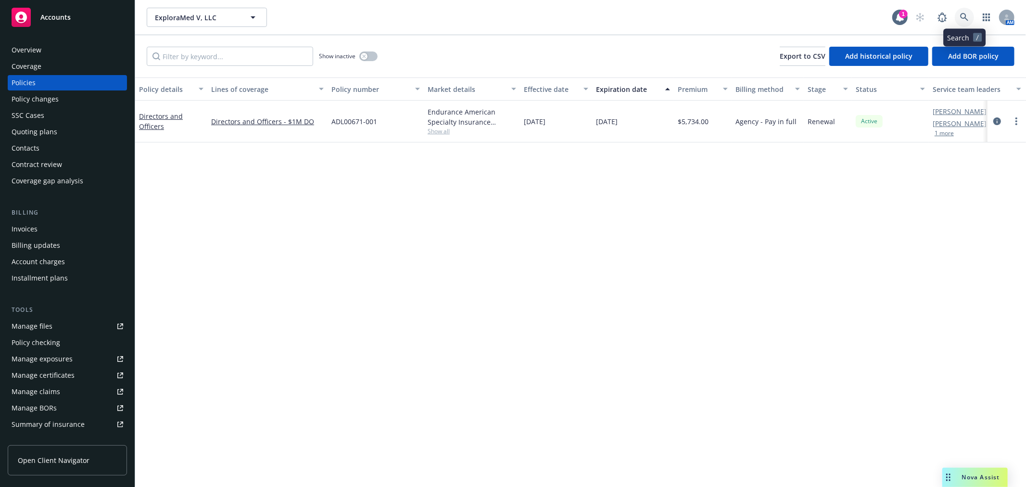
click at [972, 13] on link at bounding box center [964, 17] width 19 height 19
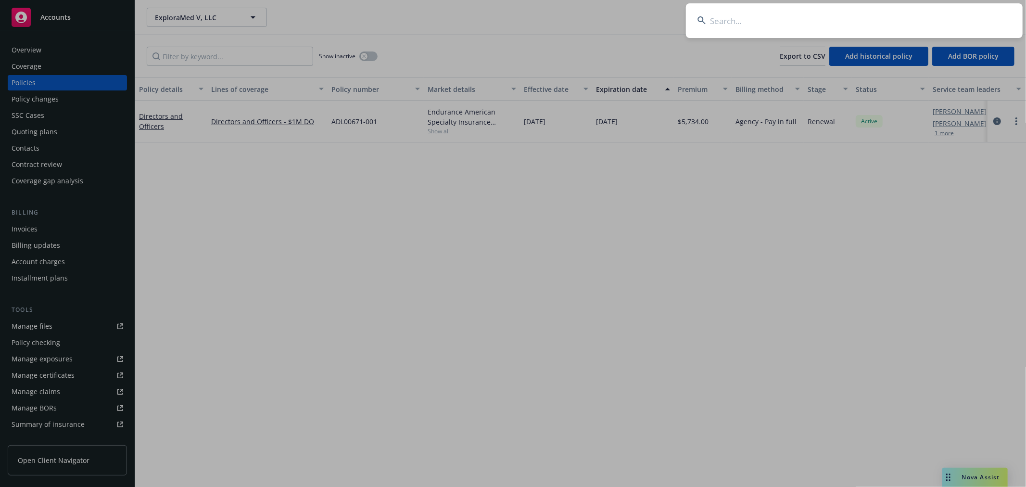
click at [868, 17] on input at bounding box center [854, 20] width 337 height 35
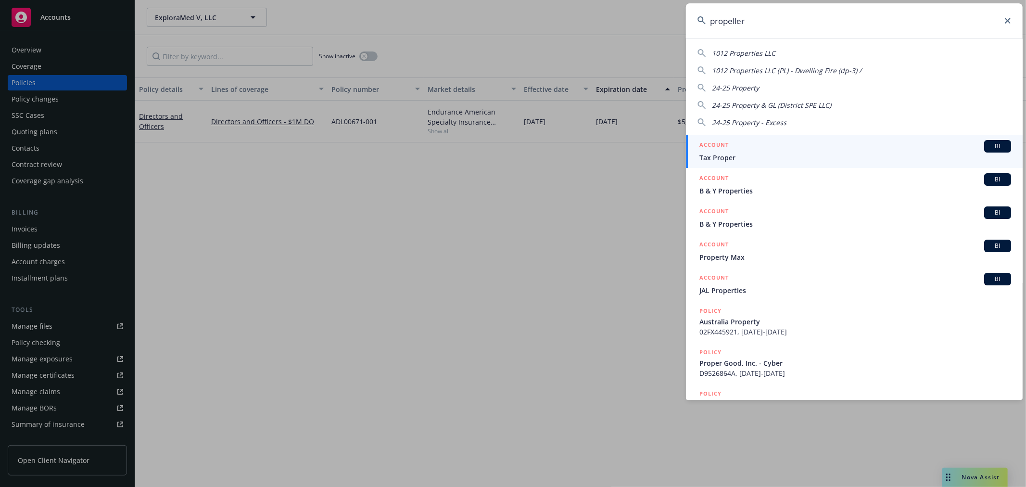
type input "propeller"
click at [752, 195] on span "Propeller Aero Inc." at bounding box center [855, 191] width 312 height 10
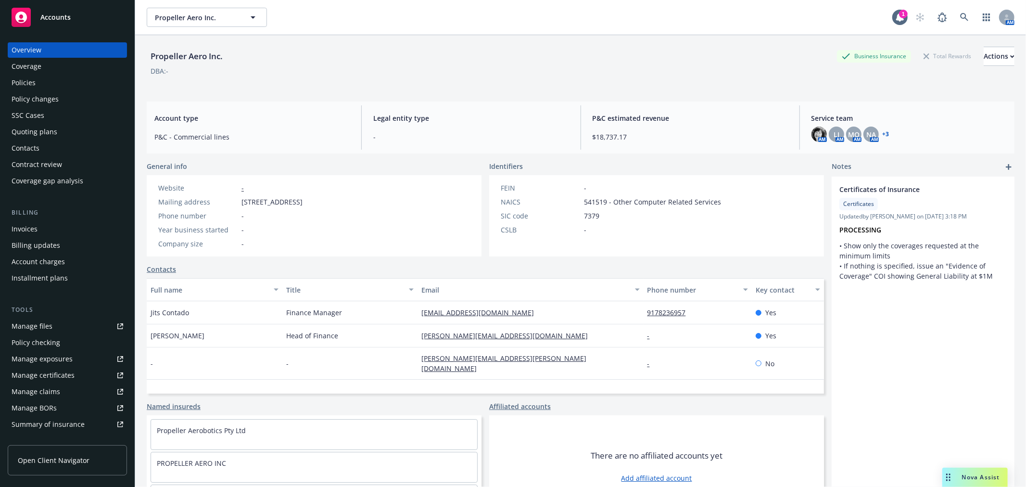
click at [27, 79] on div "Policies" at bounding box center [24, 82] width 24 height 15
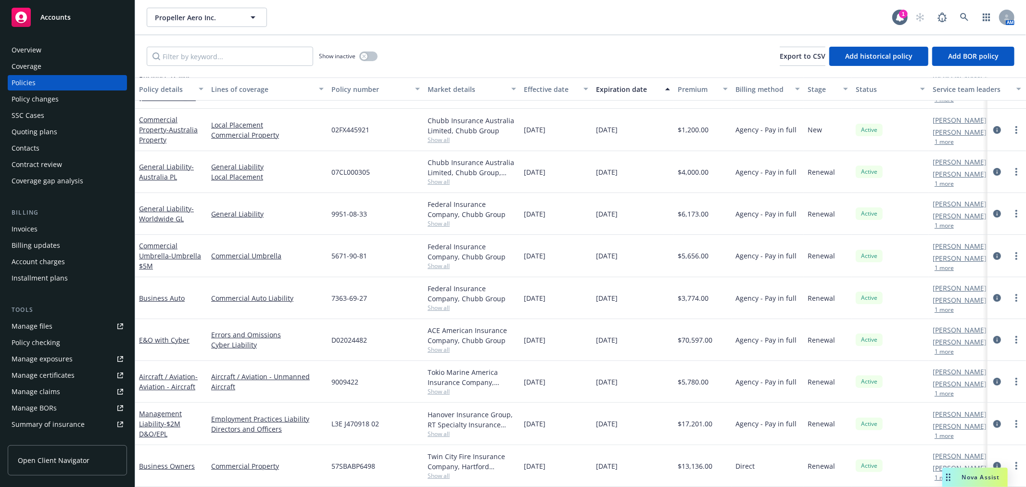
scroll to position [107, 0]
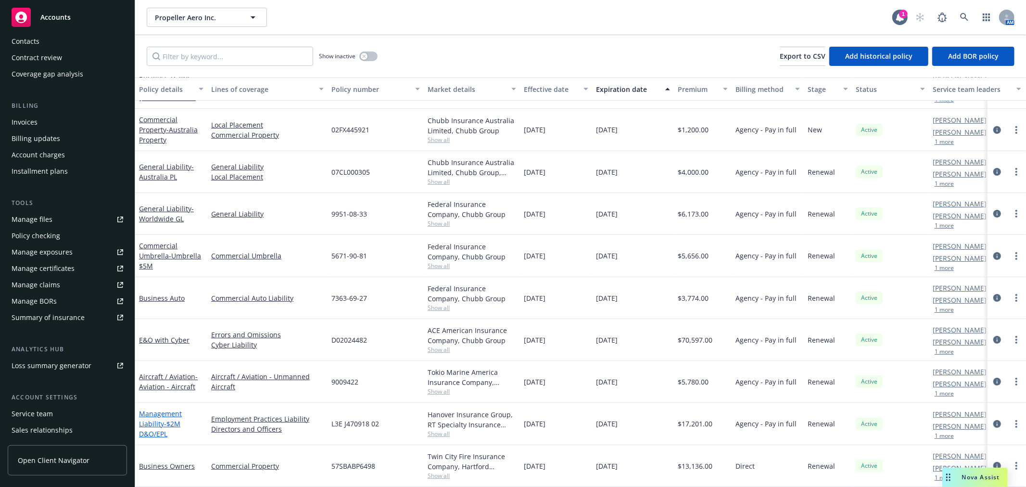
click at [160, 409] on link "Management Liability - $2M D&O/EPL" at bounding box center [160, 423] width 43 height 29
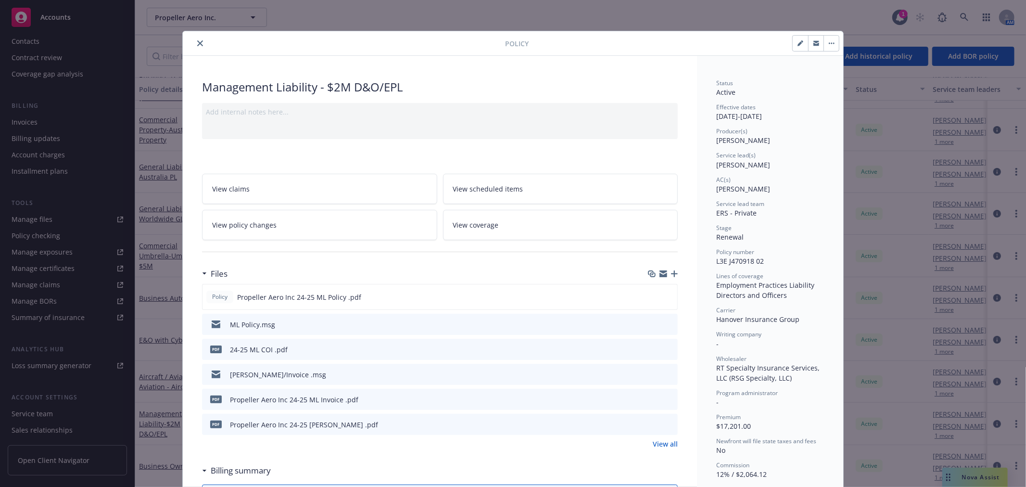
click at [649, 323] on icon "download file" at bounding box center [653, 324] width 8 height 8
drag, startPoint x: 197, startPoint y: 38, endPoint x: 261, endPoint y: 34, distance: 63.6
click at [198, 38] on button "close" at bounding box center [200, 44] width 12 height 12
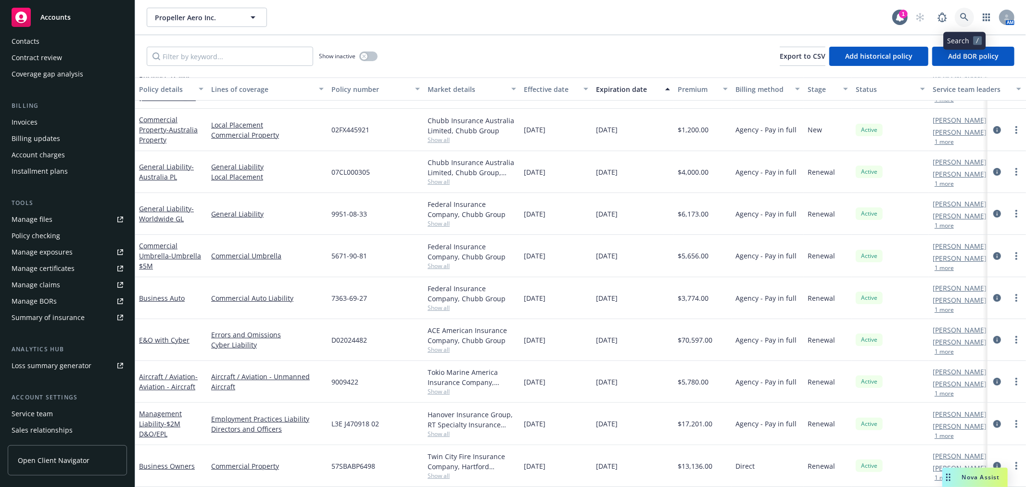
click at [970, 12] on link at bounding box center [964, 17] width 19 height 19
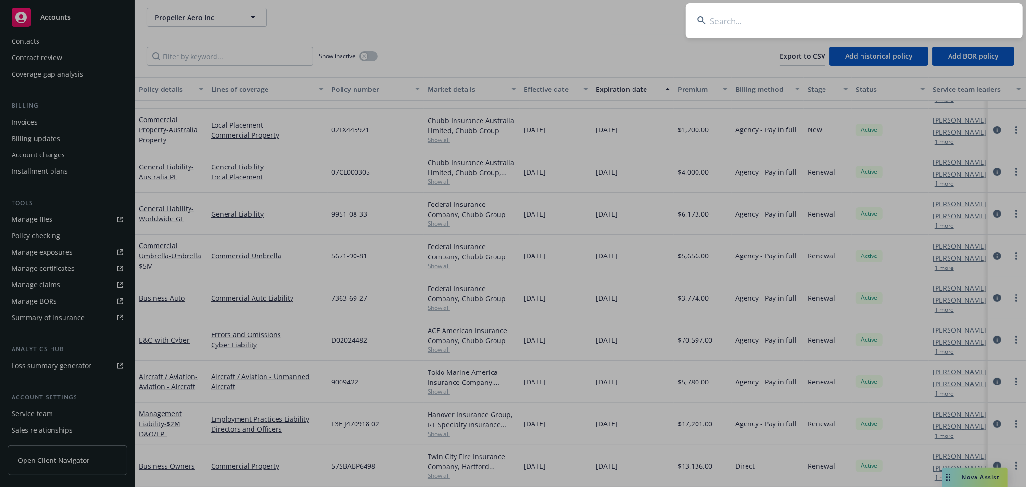
click at [819, 36] on input at bounding box center [854, 20] width 337 height 35
type input "baktus"
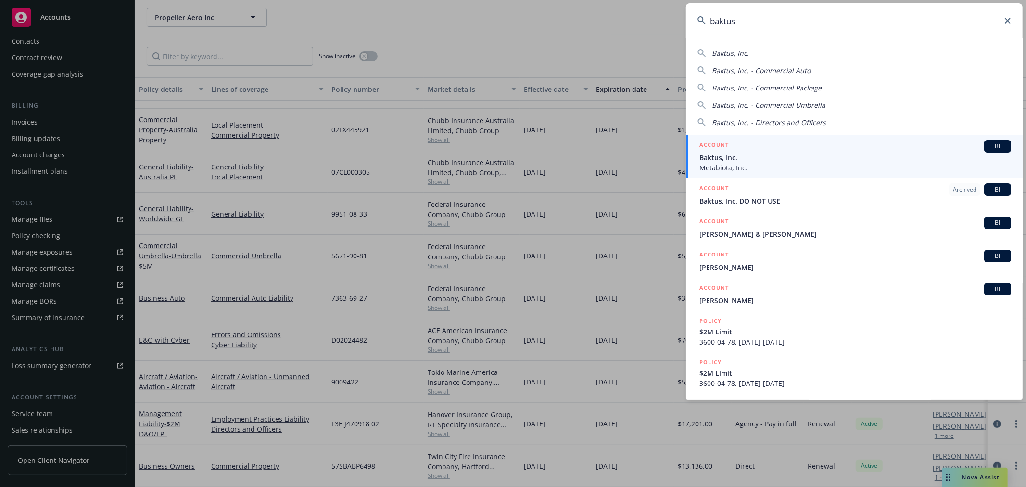
click at [801, 150] on div "ACCOUNT BI" at bounding box center [855, 146] width 312 height 13
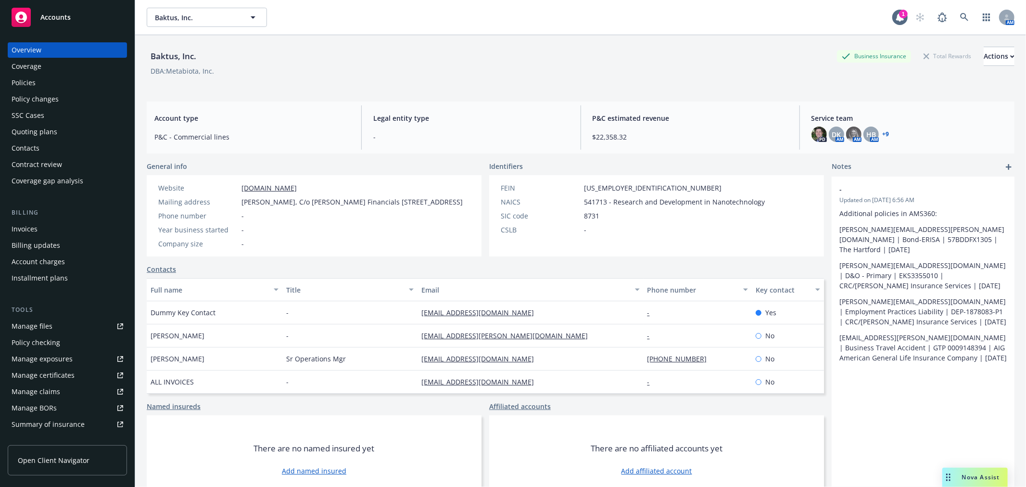
click at [20, 80] on div "Policies" at bounding box center [24, 82] width 24 height 15
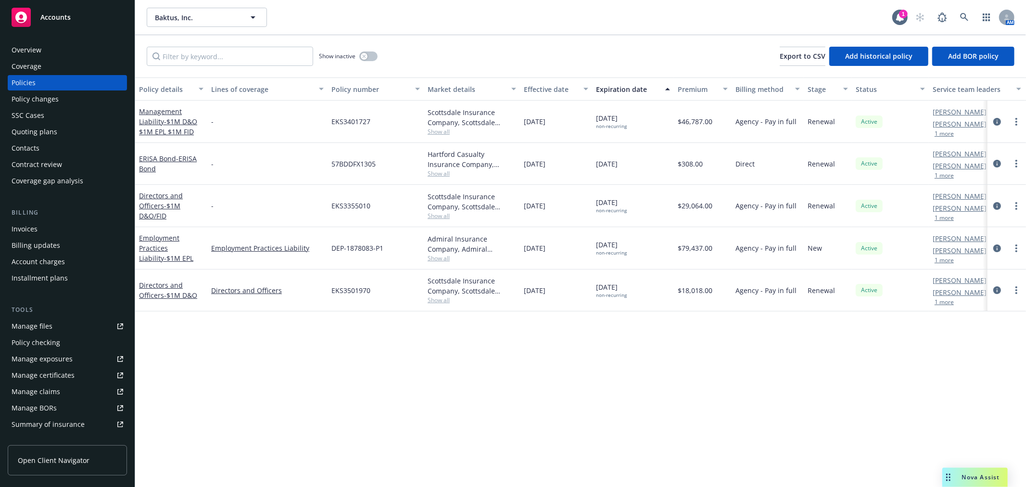
click at [20, 50] on div "Overview" at bounding box center [27, 49] width 30 height 15
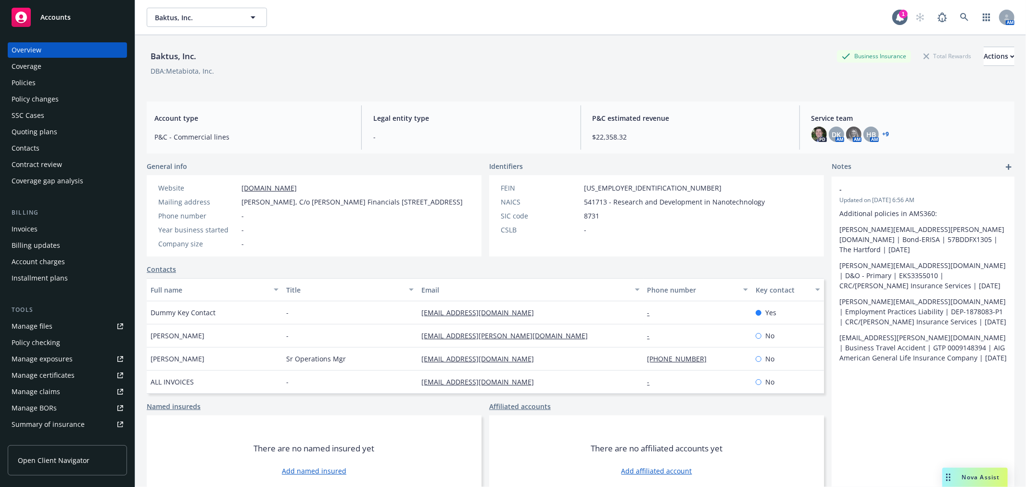
click at [883, 134] on link "+ 9" at bounding box center [886, 134] width 7 height 6
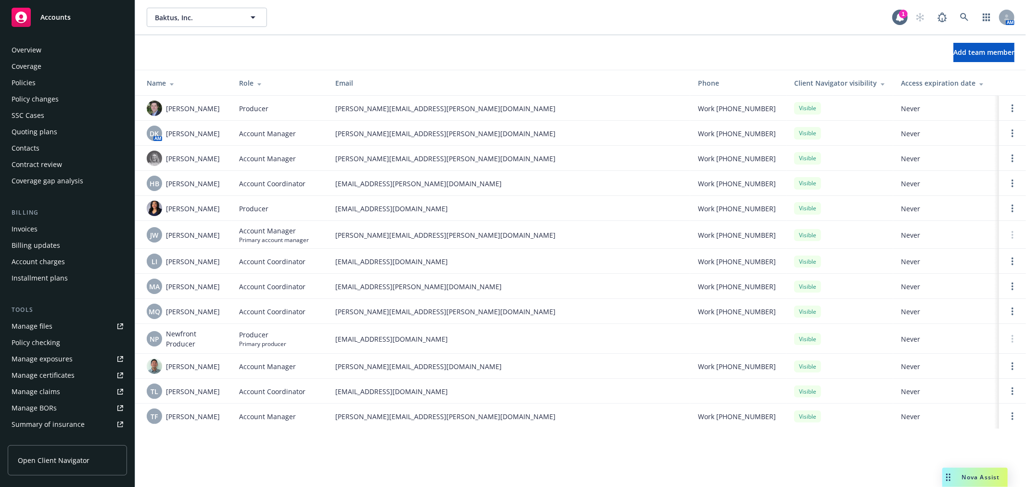
click at [31, 77] on div "Policies" at bounding box center [24, 82] width 24 height 15
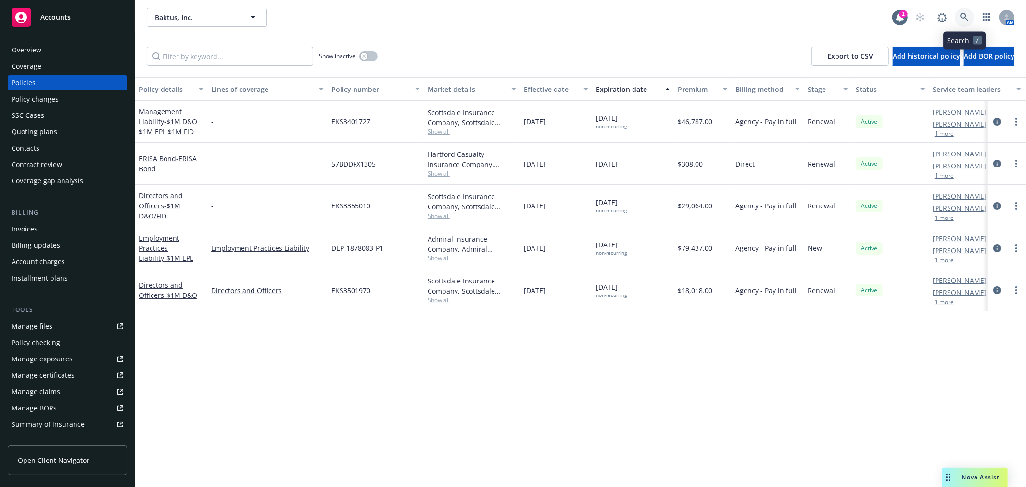
click at [969, 20] on link at bounding box center [964, 17] width 19 height 19
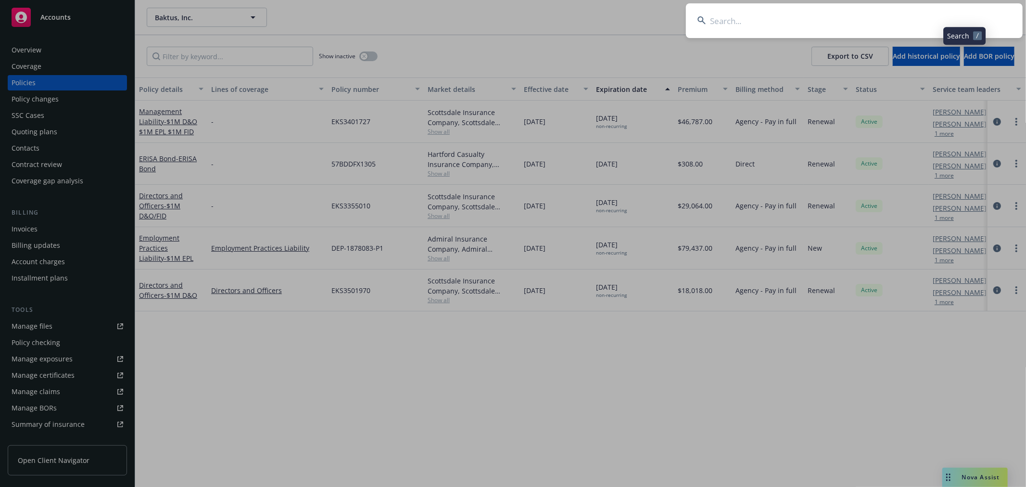
click at [943, 13] on input at bounding box center [854, 20] width 337 height 35
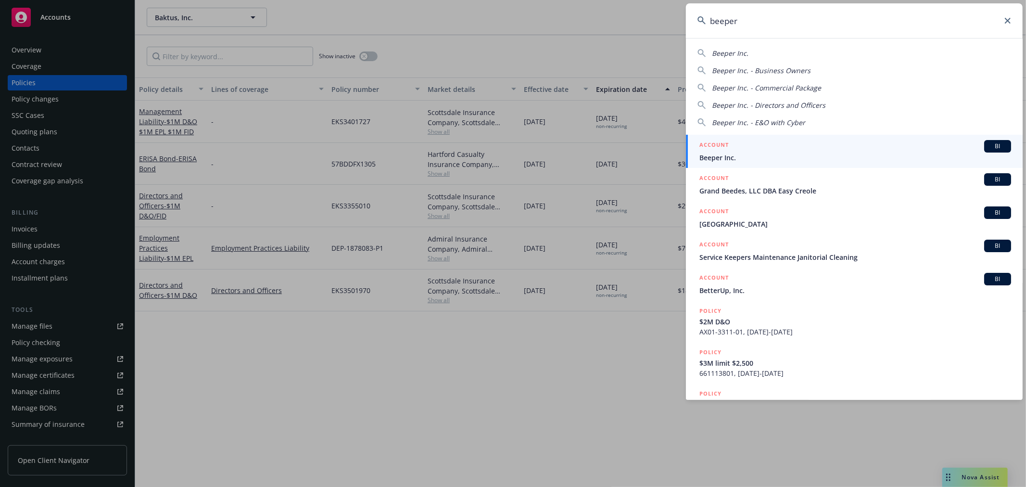
type input "beeper"
click at [834, 152] on div "ACCOUNT BI" at bounding box center [855, 146] width 312 height 13
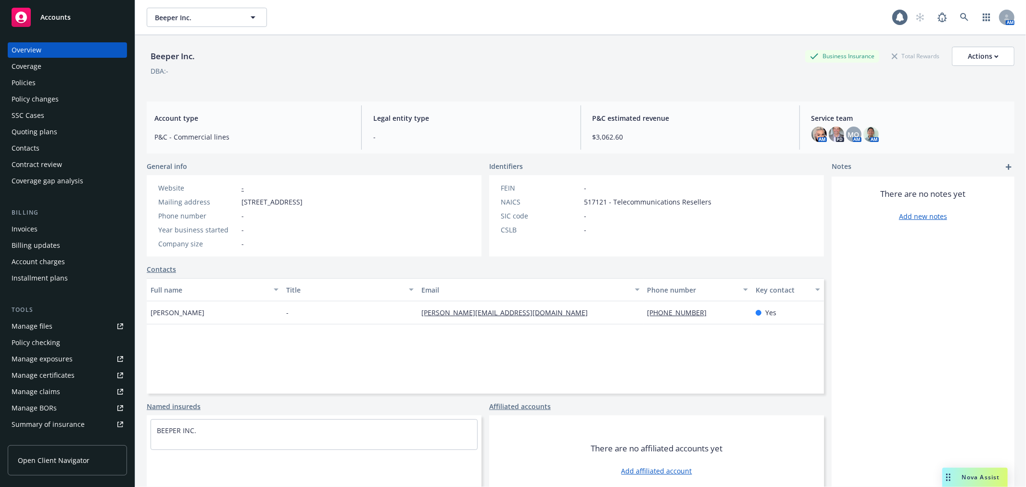
click at [25, 80] on div "Policies" at bounding box center [24, 82] width 24 height 15
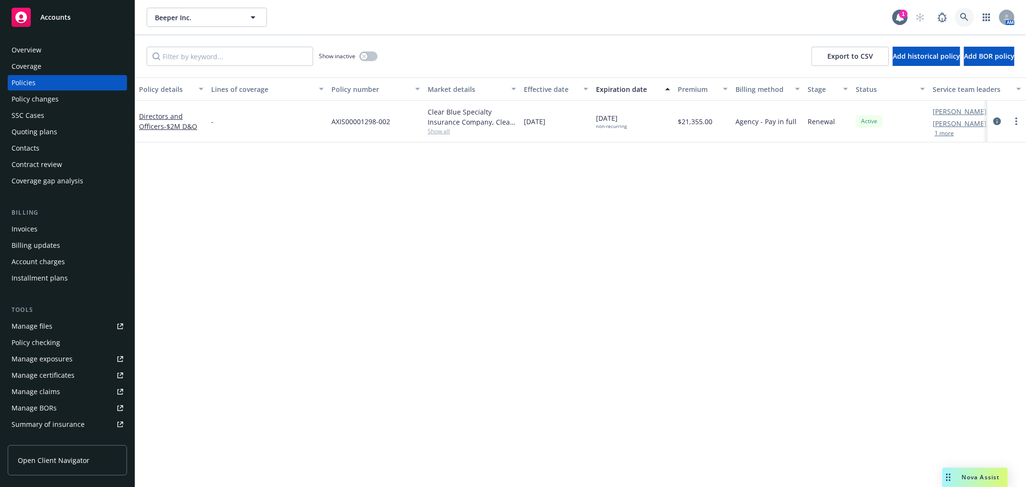
click at [961, 14] on icon at bounding box center [964, 17] width 9 height 9
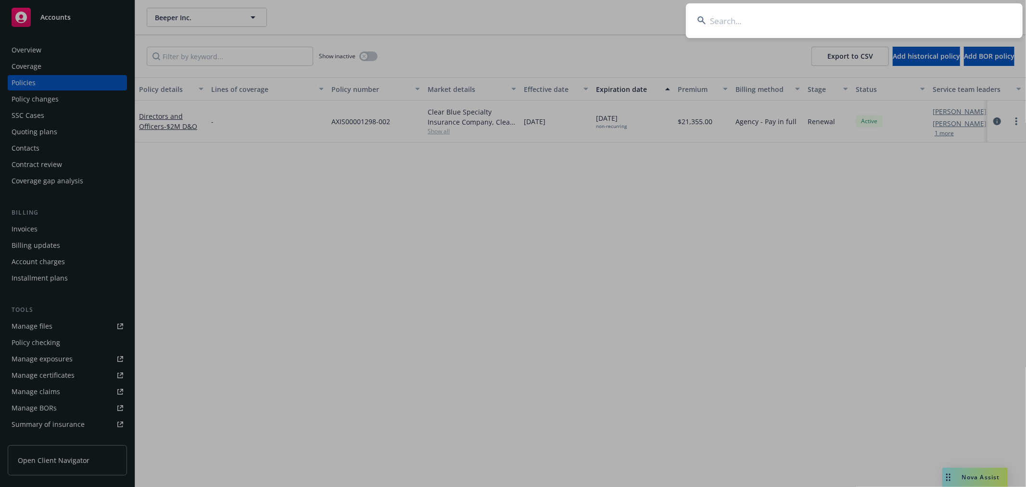
click at [811, 25] on input at bounding box center [854, 20] width 337 height 35
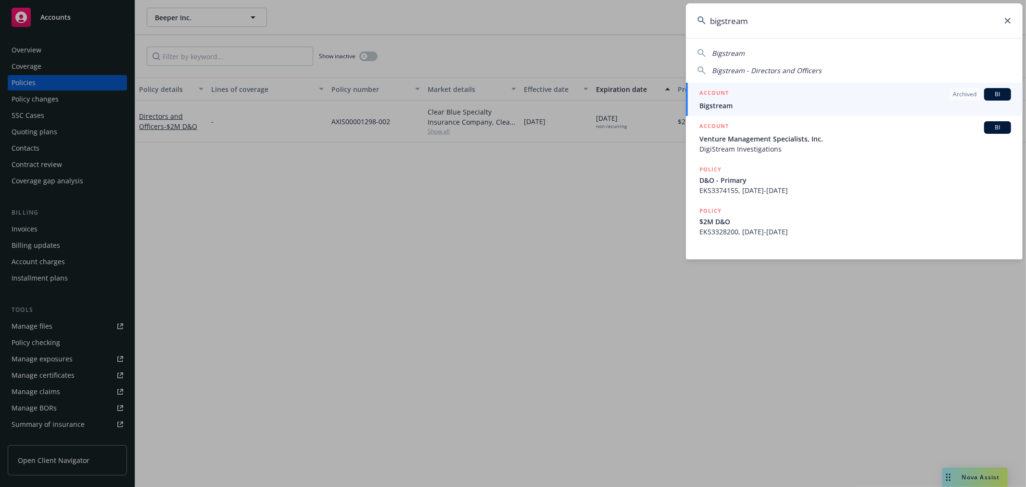
type input "bigstream"
click at [744, 101] on span "Bigstream" at bounding box center [855, 106] width 312 height 10
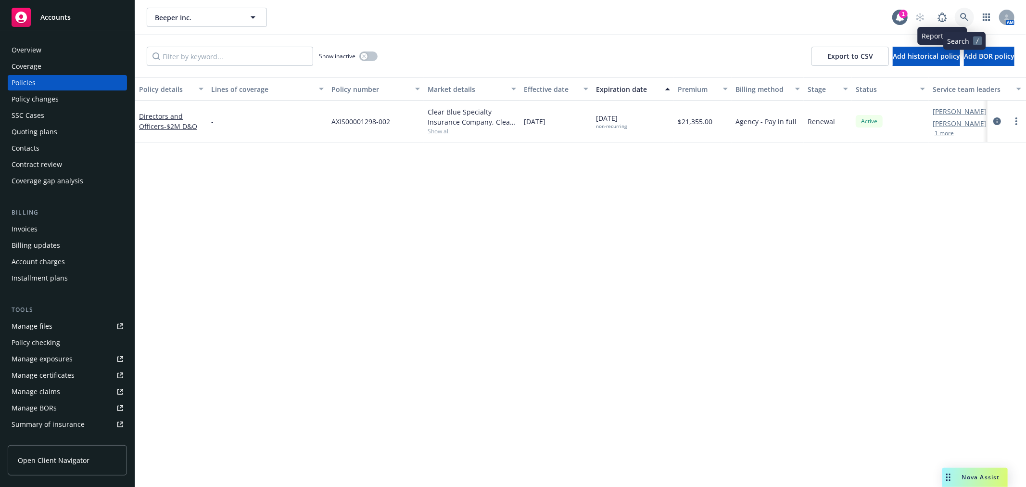
click at [960, 12] on link at bounding box center [964, 17] width 19 height 19
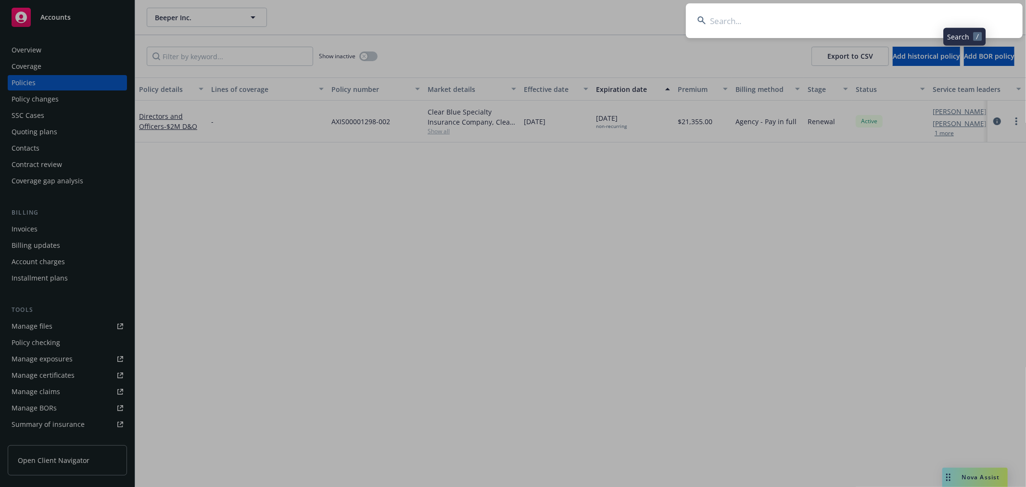
click at [921, 16] on input at bounding box center [854, 20] width 337 height 35
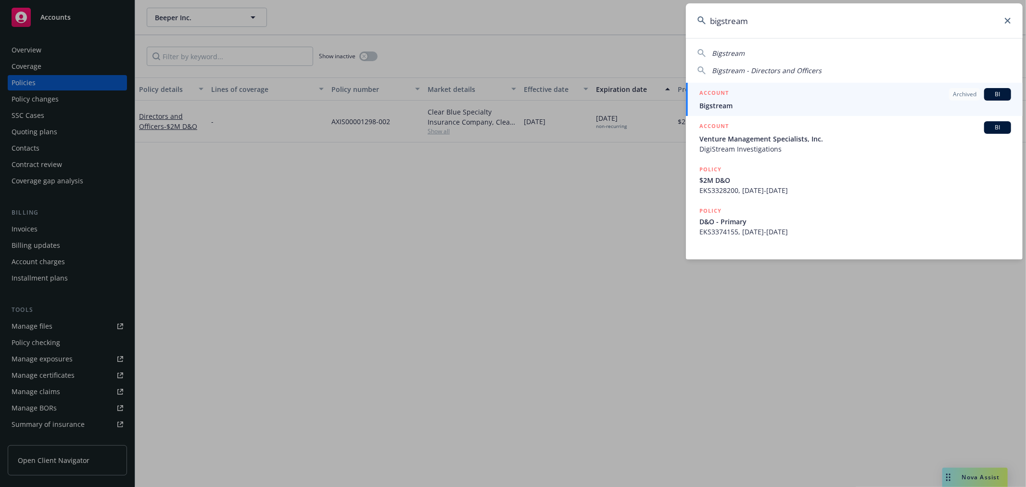
type input "bigstream"
click at [840, 102] on span "Bigstream" at bounding box center [855, 106] width 312 height 10
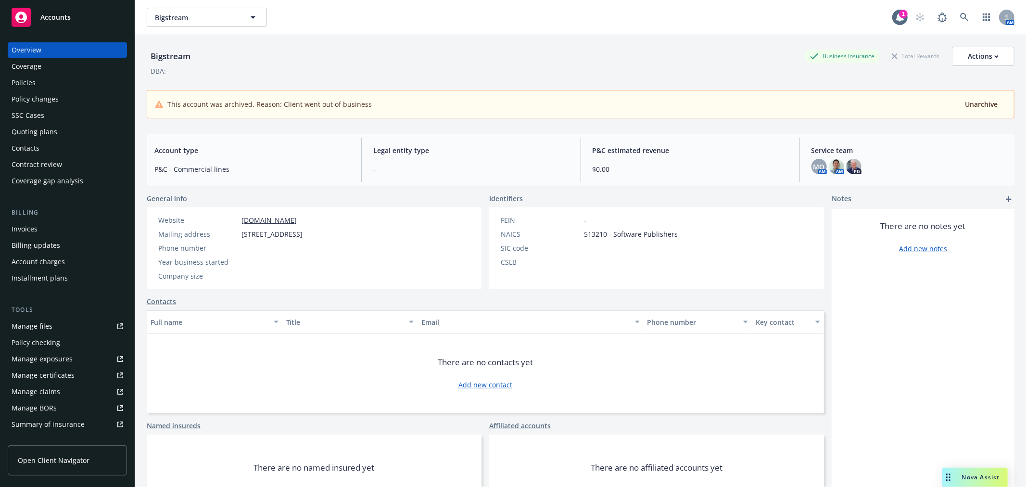
click at [28, 83] on div "Policies" at bounding box center [24, 82] width 24 height 15
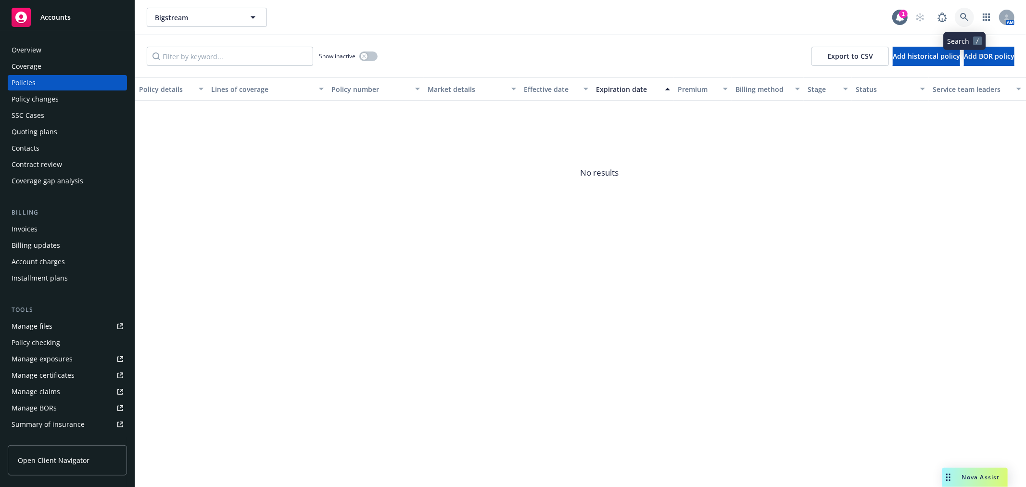
click at [971, 19] on link at bounding box center [964, 17] width 19 height 19
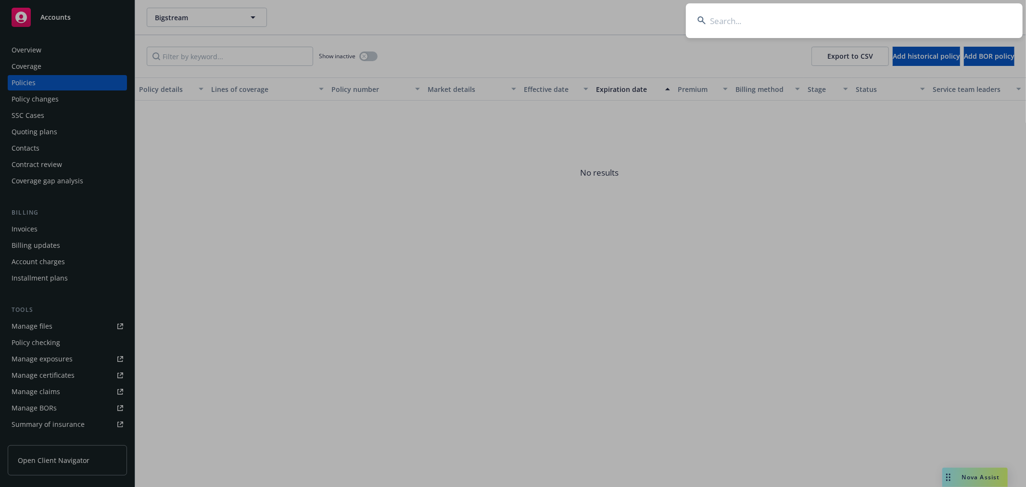
drag, startPoint x: 971, startPoint y: 19, endPoint x: 908, endPoint y: 25, distance: 63.2
click at [908, 25] on input at bounding box center [854, 20] width 337 height 35
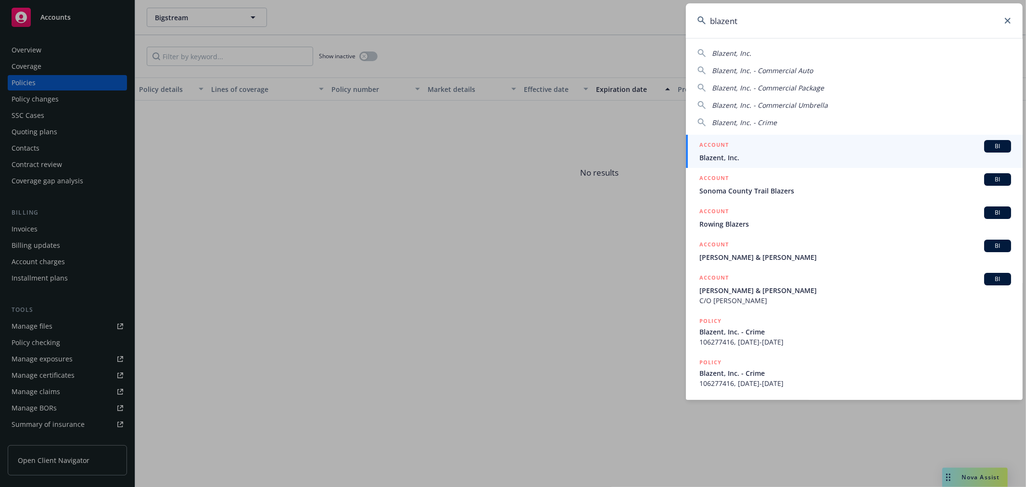
type input "blazent"
click at [805, 155] on span "Blazent, Inc." at bounding box center [855, 157] width 312 height 10
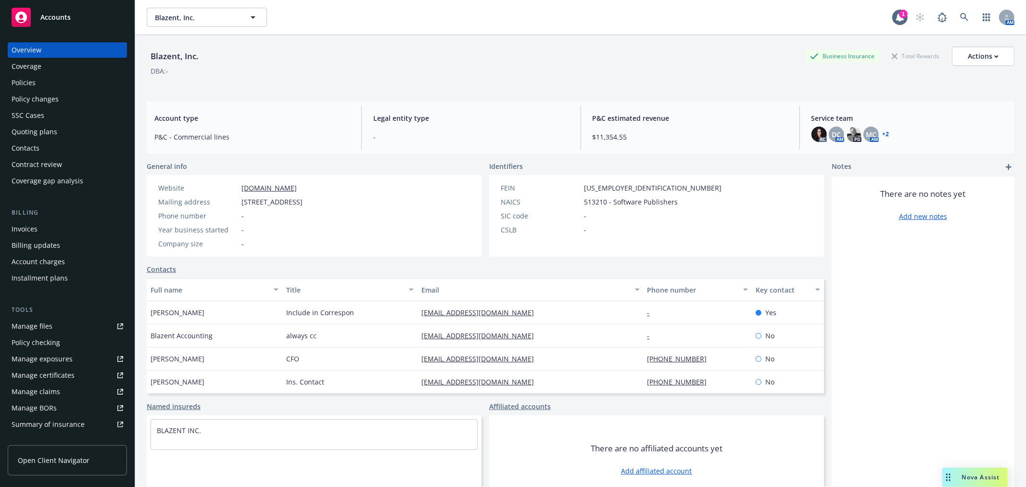
click at [31, 83] on div "Policies" at bounding box center [24, 82] width 24 height 15
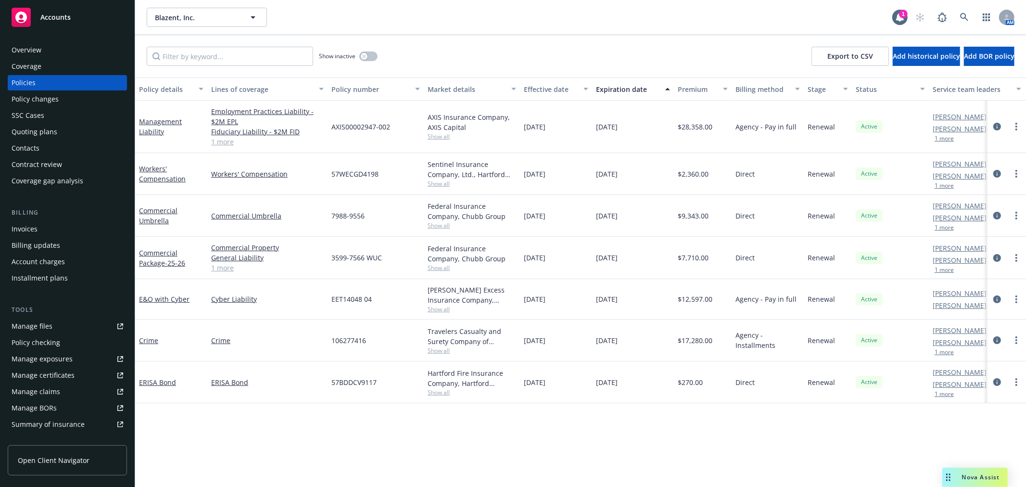
click at [44, 46] on div "Overview" at bounding box center [68, 49] width 112 height 15
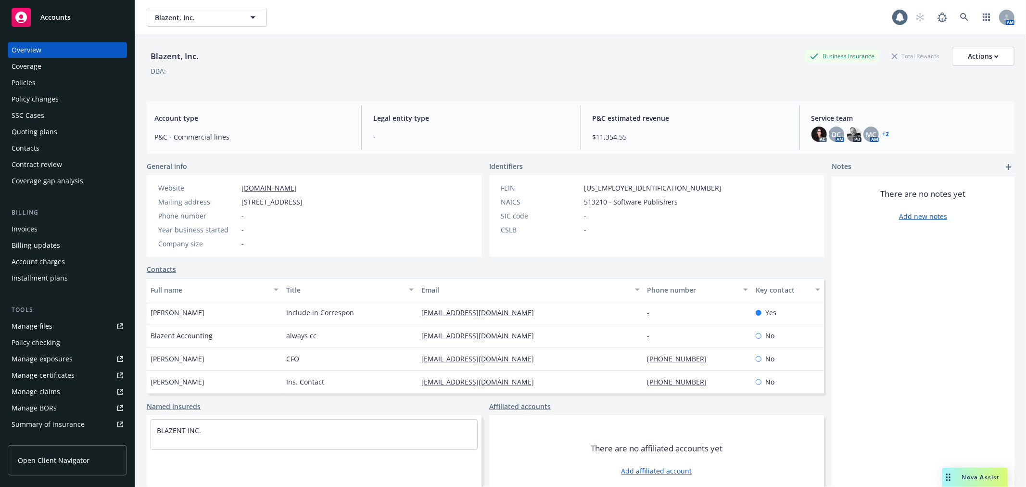
click at [883, 133] on link "+ 2" at bounding box center [886, 134] width 7 height 6
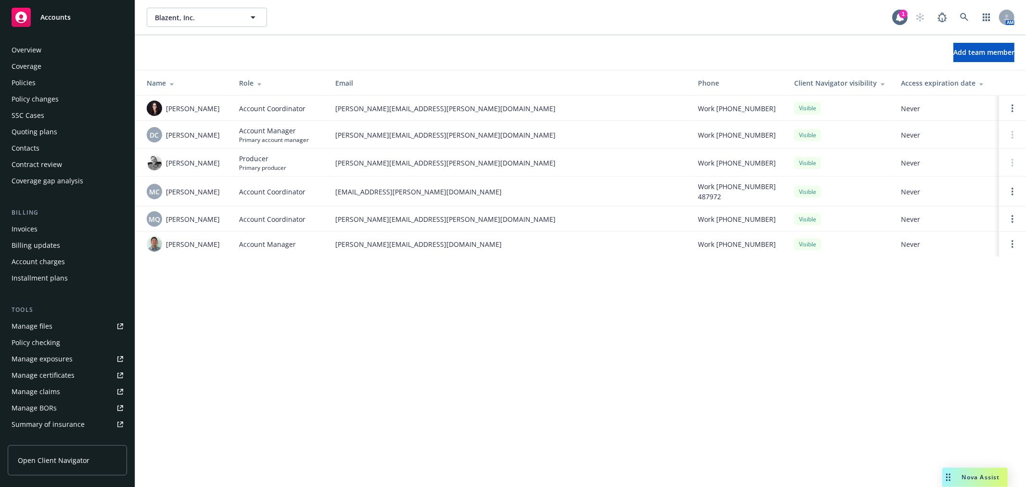
click at [40, 84] on div "Policies" at bounding box center [68, 82] width 112 height 15
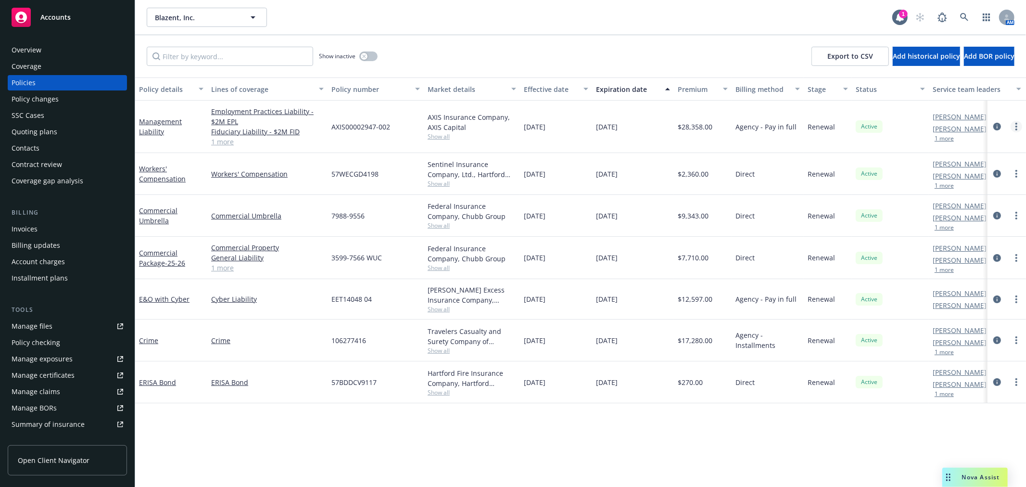
click at [1015, 130] on link "more" at bounding box center [1017, 127] width 12 height 12
click at [161, 117] on link "Management Liability" at bounding box center [160, 126] width 43 height 19
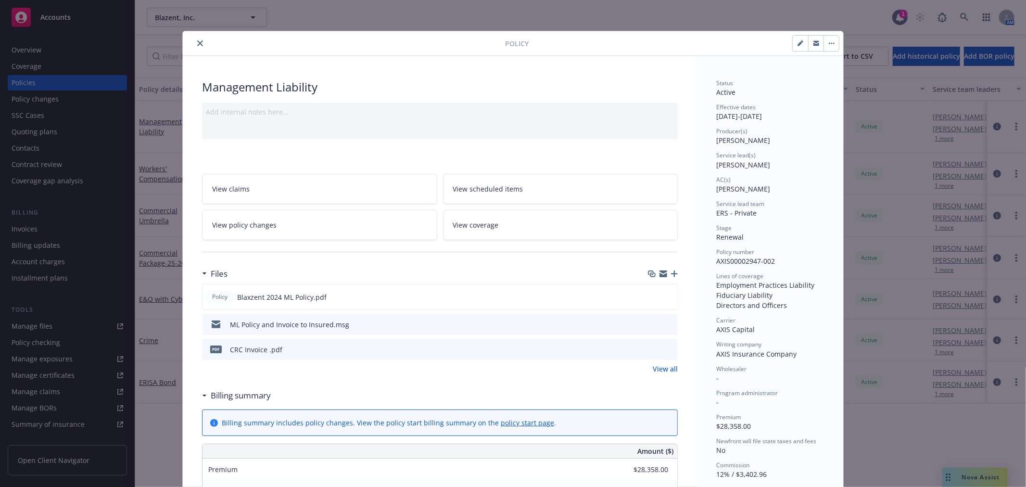
click at [197, 40] on icon "close" at bounding box center [200, 43] width 6 height 6
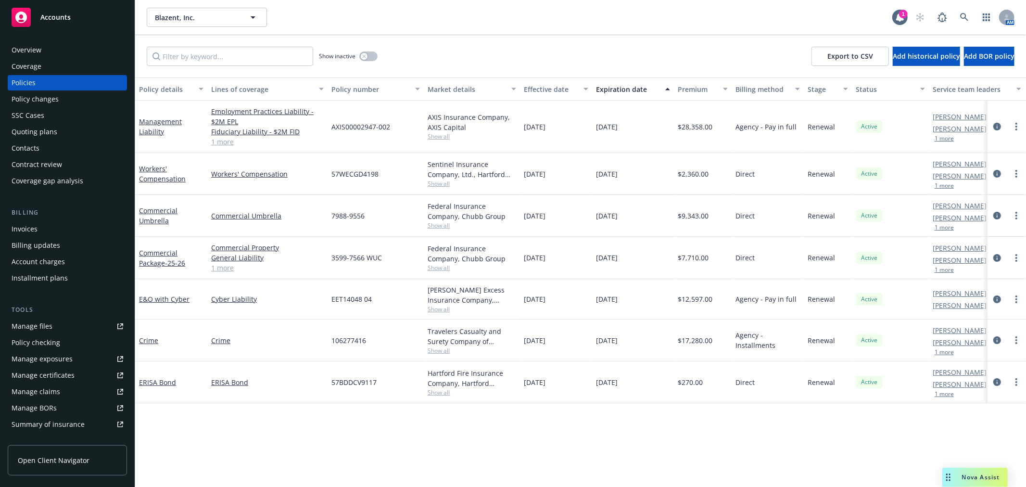
click at [164, 116] on div "Management Liability" at bounding box center [171, 126] width 64 height 20
click at [164, 118] on link "Management Liability" at bounding box center [160, 126] width 43 height 19
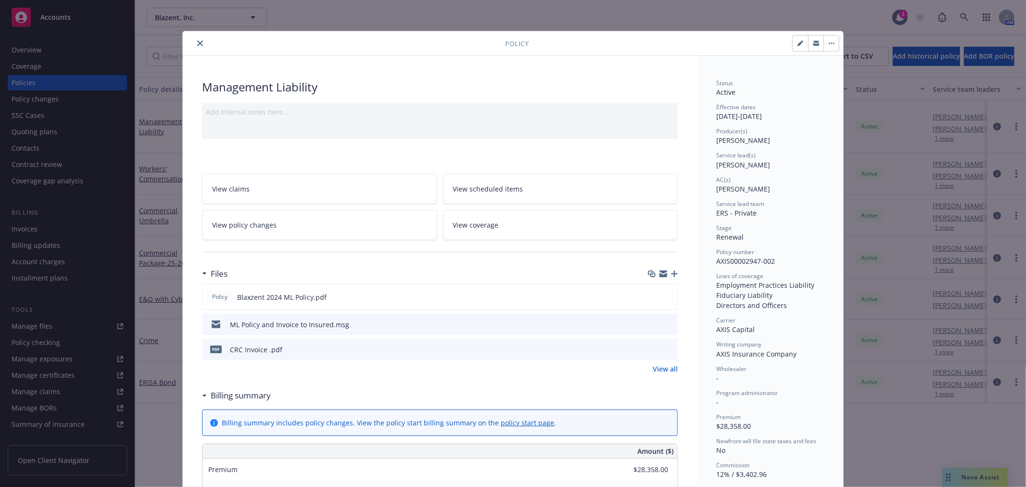
click at [793, 44] on button "button" at bounding box center [800, 43] width 15 height 15
select select "RENEWAL"
select select "12"
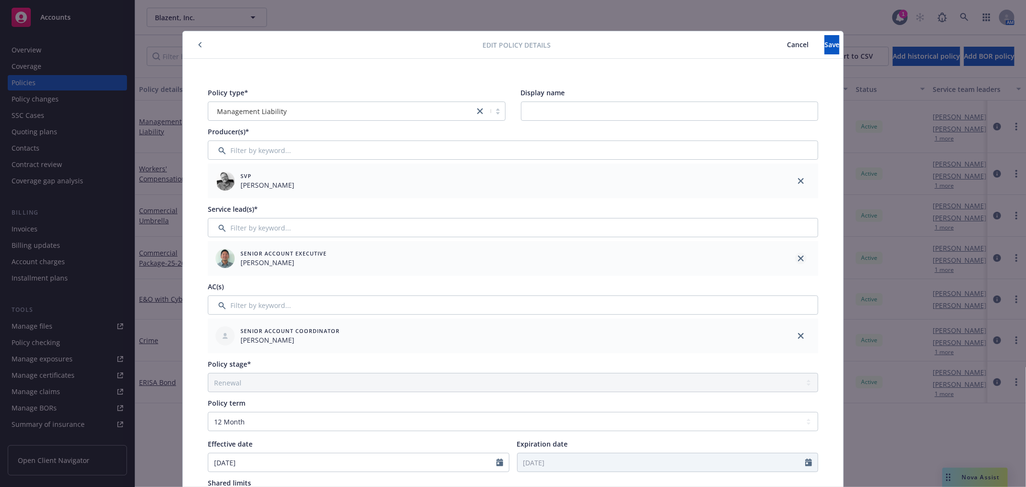
click at [799, 256] on icon "close" at bounding box center [801, 258] width 6 height 6
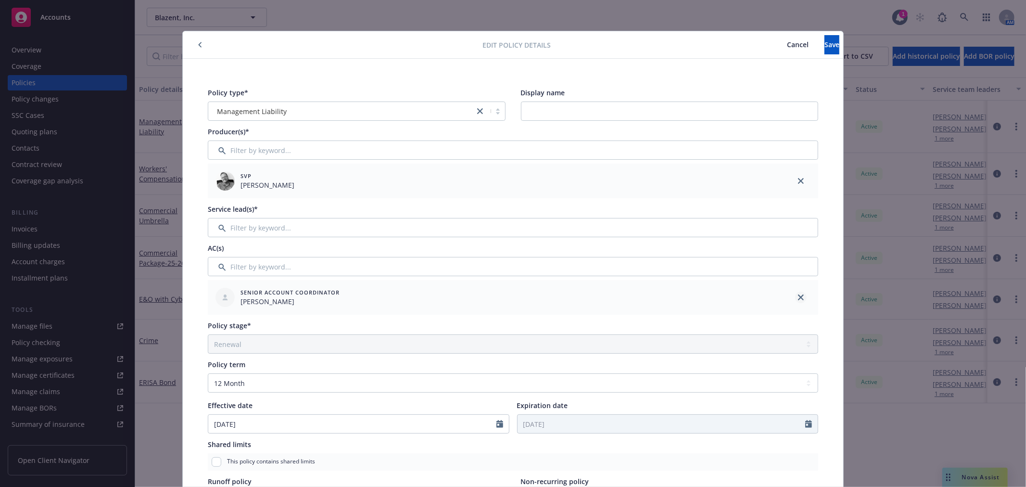
click at [798, 297] on icon "close" at bounding box center [801, 297] width 6 height 6
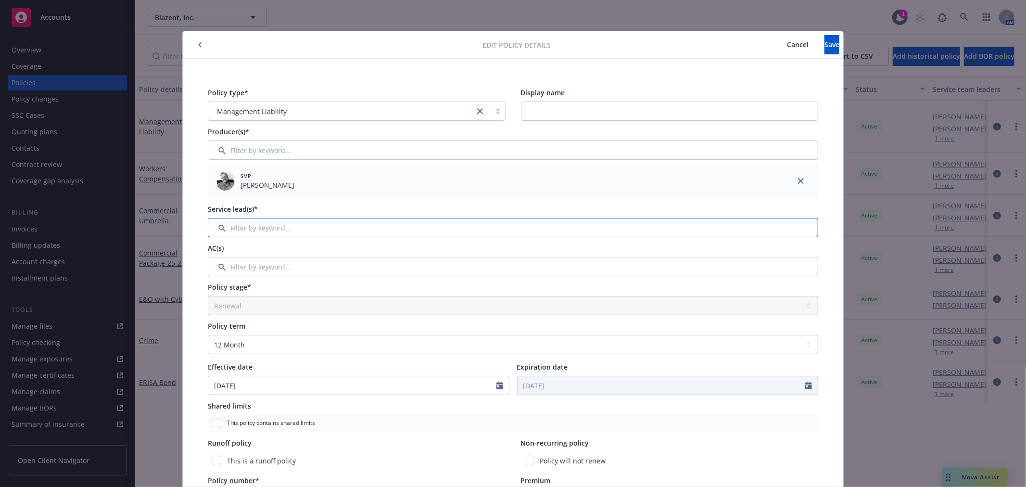
click at [358, 228] on input "Filter by keyword..." at bounding box center [513, 227] width 610 height 19
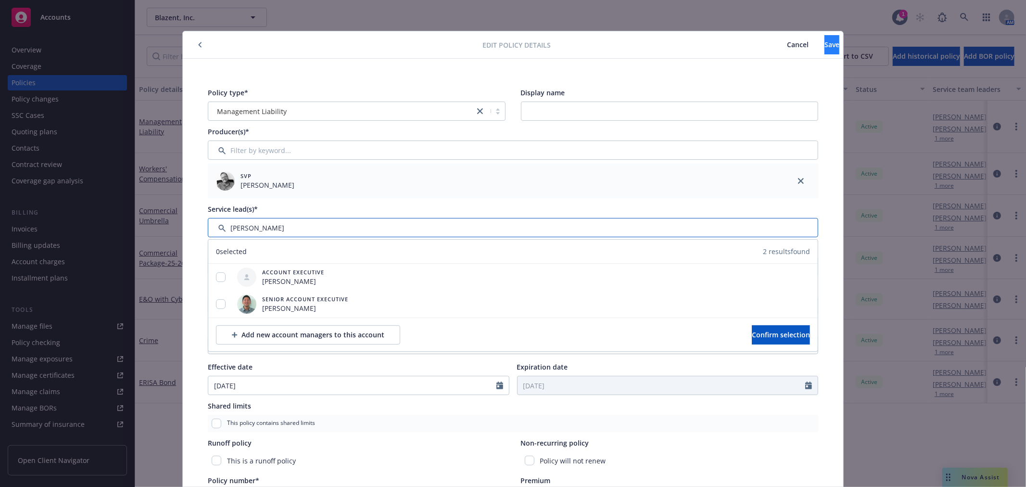
type input "[PERSON_NAME]"
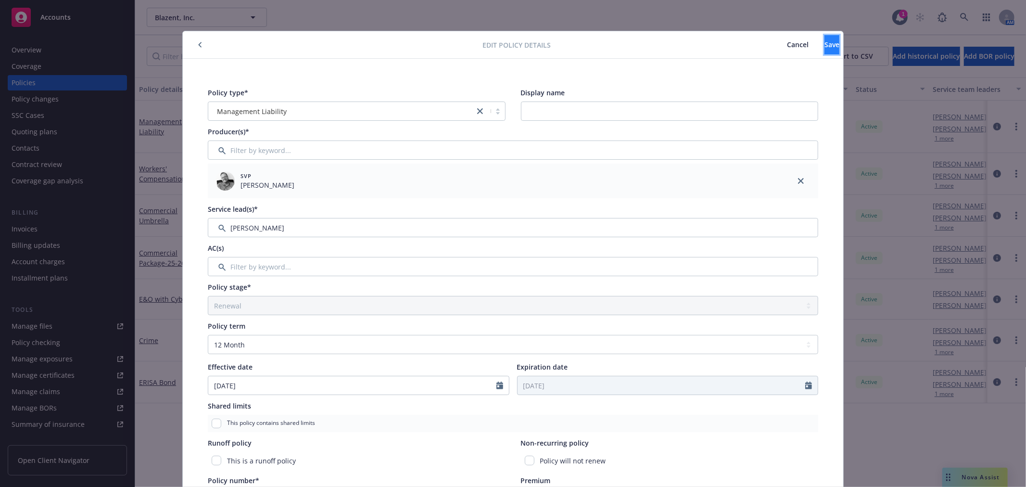
click at [824, 46] on button "Save" at bounding box center [831, 44] width 15 height 19
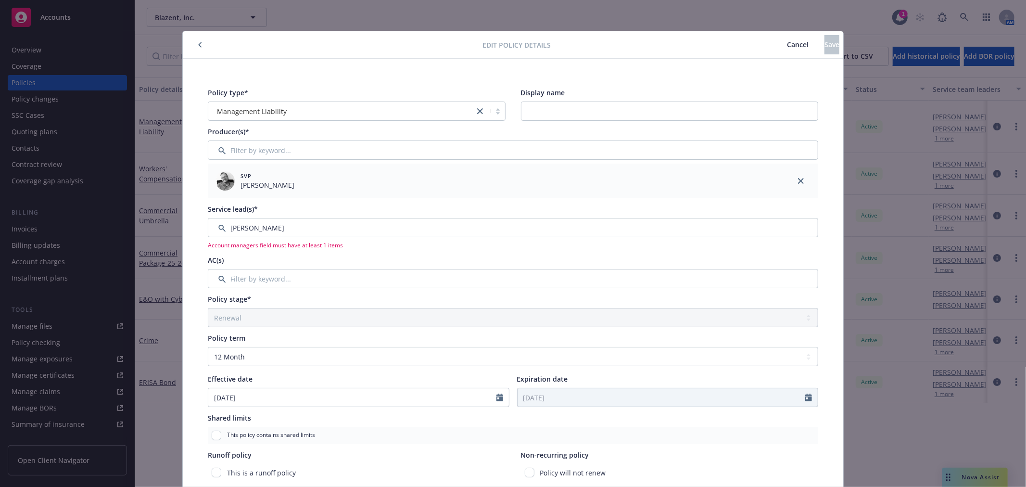
click at [198, 42] on icon "button" at bounding box center [200, 45] width 4 height 6
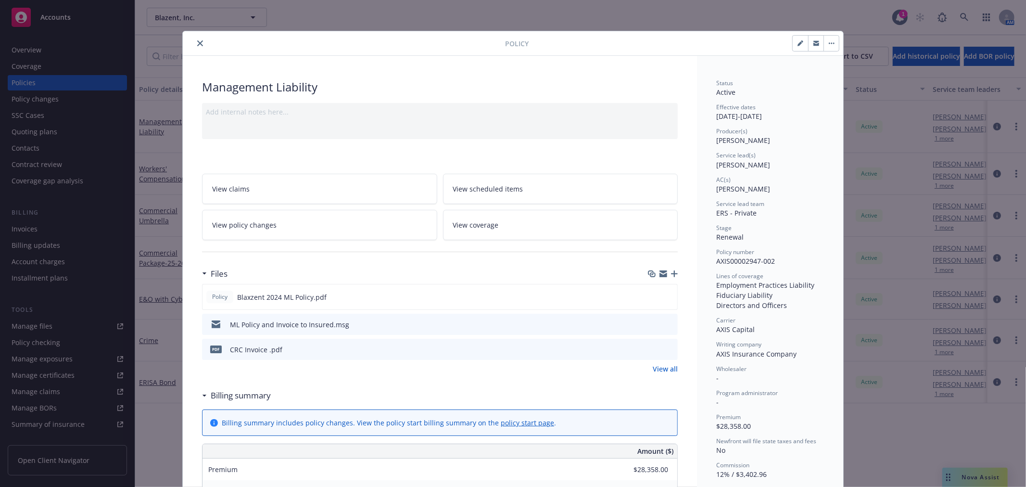
click at [38, 54] on div "Policy Management Liability Add internal notes here... View claims View schedul…" at bounding box center [513, 243] width 1026 height 487
click at [37, 49] on div "Policy Management Liability Add internal notes here... View claims View schedul…" at bounding box center [513, 243] width 1026 height 487
click at [194, 42] on button "close" at bounding box center [200, 44] width 12 height 12
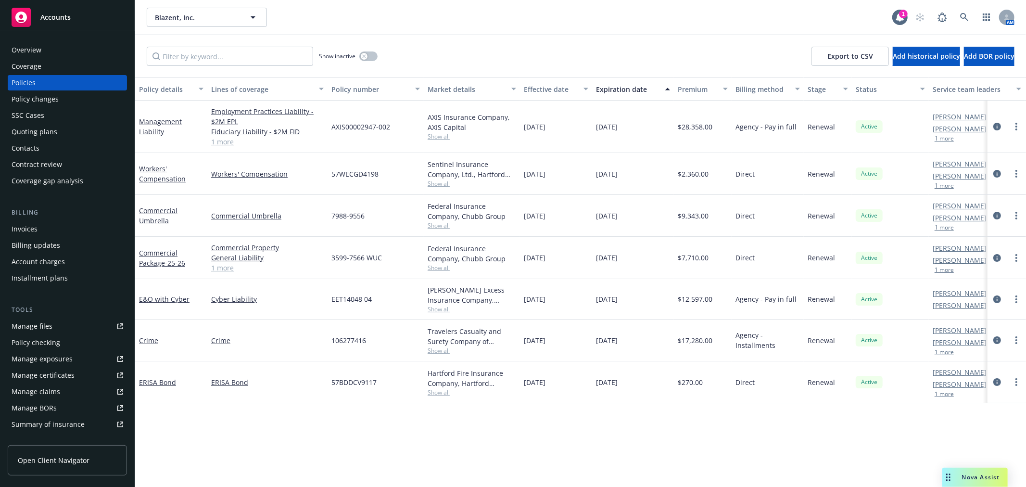
click at [34, 45] on div "Overview" at bounding box center [27, 49] width 30 height 15
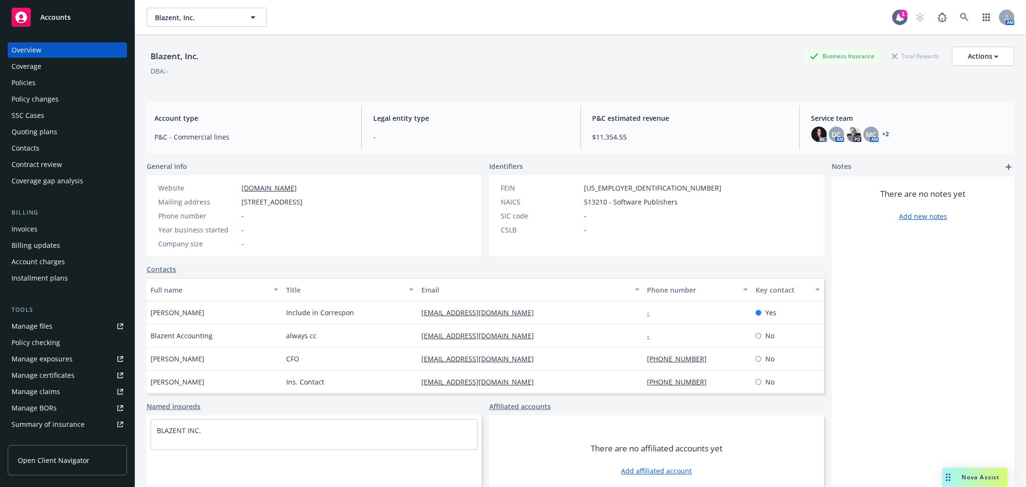
click at [883, 133] on link "+ 2" at bounding box center [886, 134] width 7 height 6
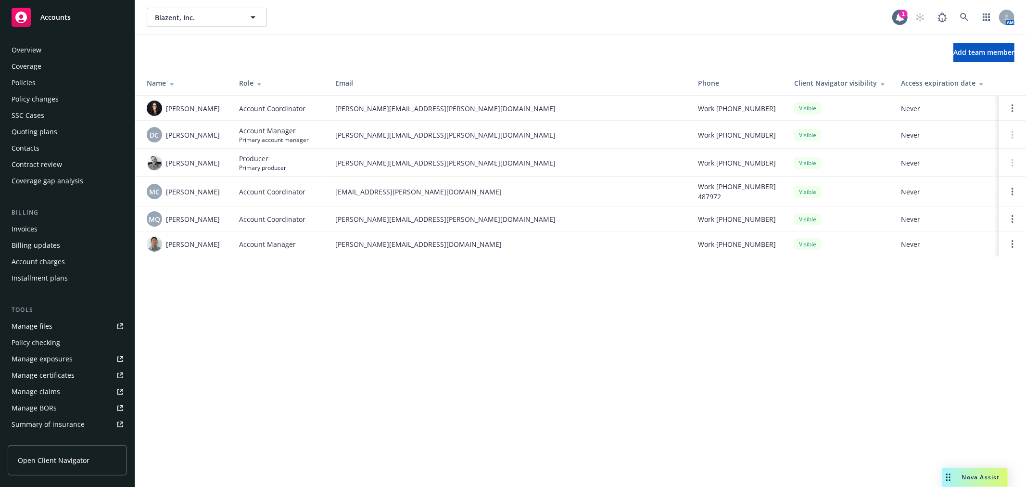
click at [33, 84] on div "Policies" at bounding box center [24, 82] width 24 height 15
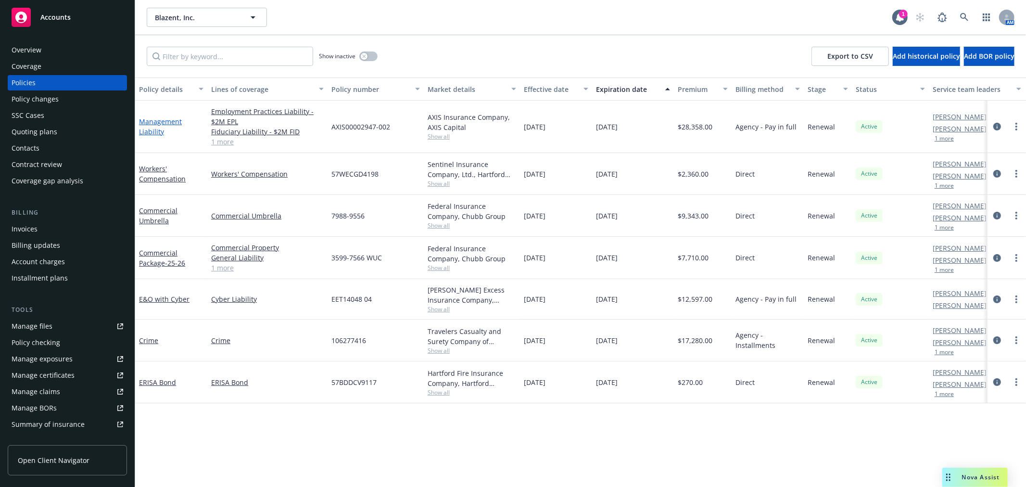
click at [153, 117] on link "Management Liability" at bounding box center [160, 126] width 43 height 19
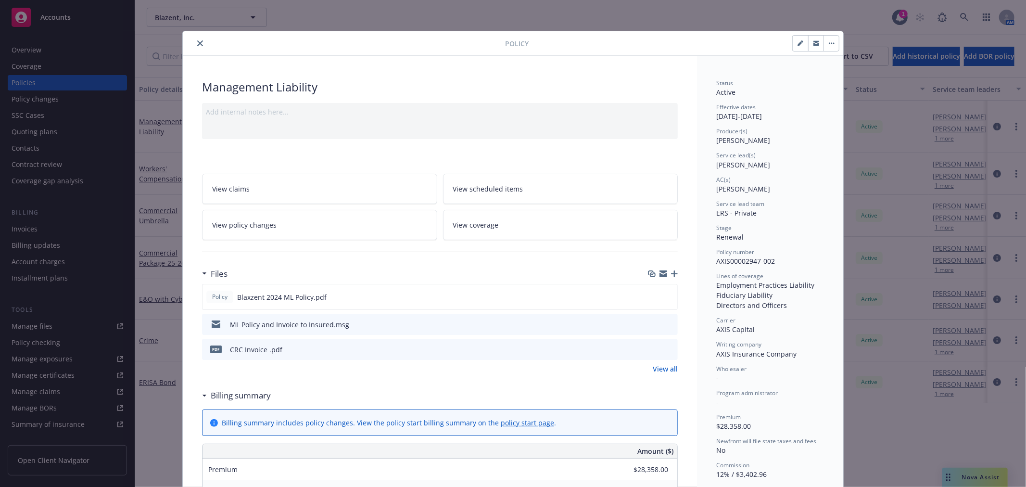
click at [793, 41] on button "button" at bounding box center [800, 43] width 15 height 15
select select "RENEWAL"
select select "12"
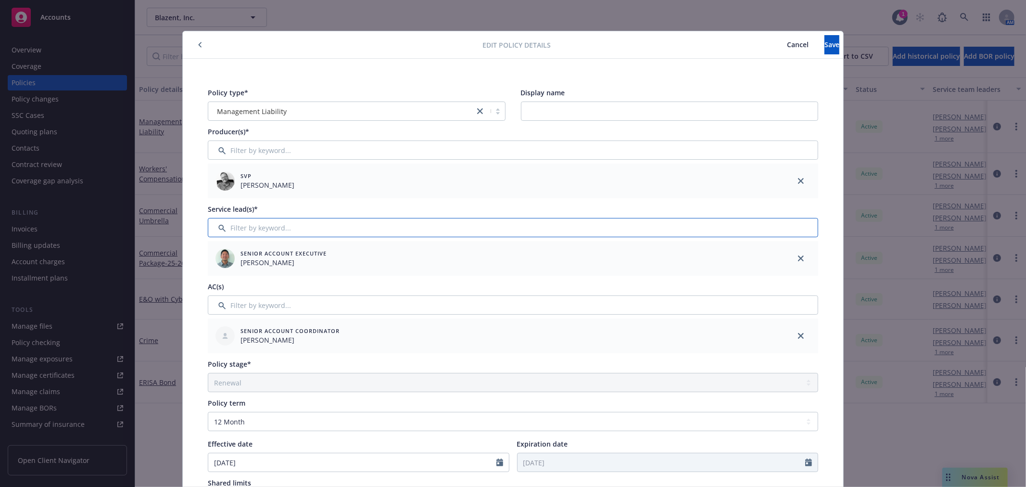
click at [280, 221] on input "Filter by keyword..." at bounding box center [513, 227] width 610 height 19
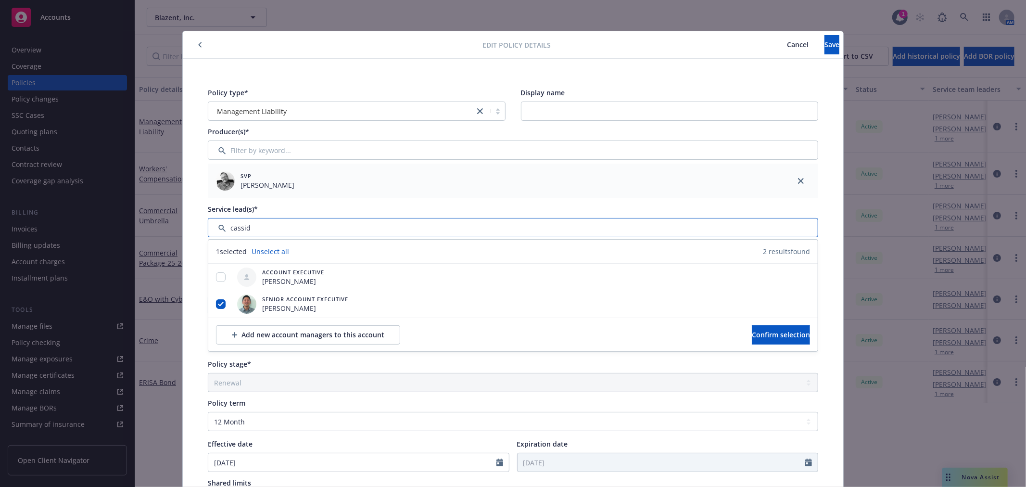
type input "[PERSON_NAME]"
drag, startPoint x: 290, startPoint y: 222, endPoint x: 214, endPoint y: 234, distance: 77.4
click at [175, 215] on div "Edit policy details Cancel Save Policy type* Management Liability Display name …" at bounding box center [513, 243] width 1026 height 487
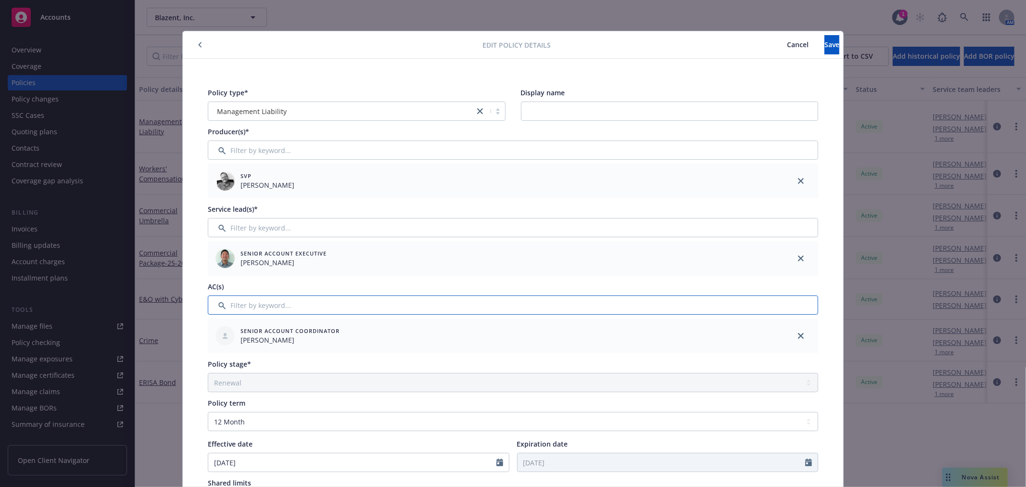
click at [276, 309] on input "Filter by keyword..." at bounding box center [513, 304] width 610 height 19
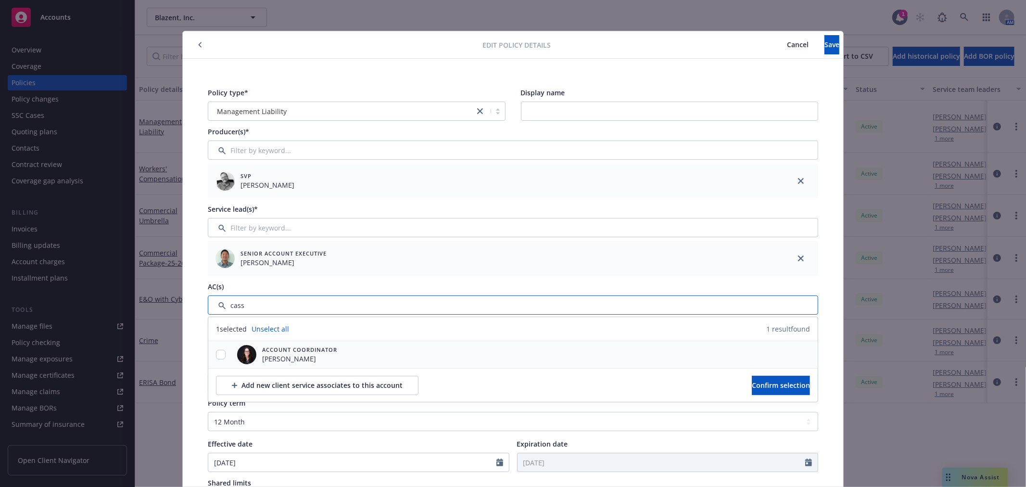
type input "cass"
click at [217, 351] on input "checkbox" at bounding box center [221, 355] width 10 height 10
checkbox input "true"
click at [752, 383] on span "Confirm selection" at bounding box center [781, 384] width 58 height 9
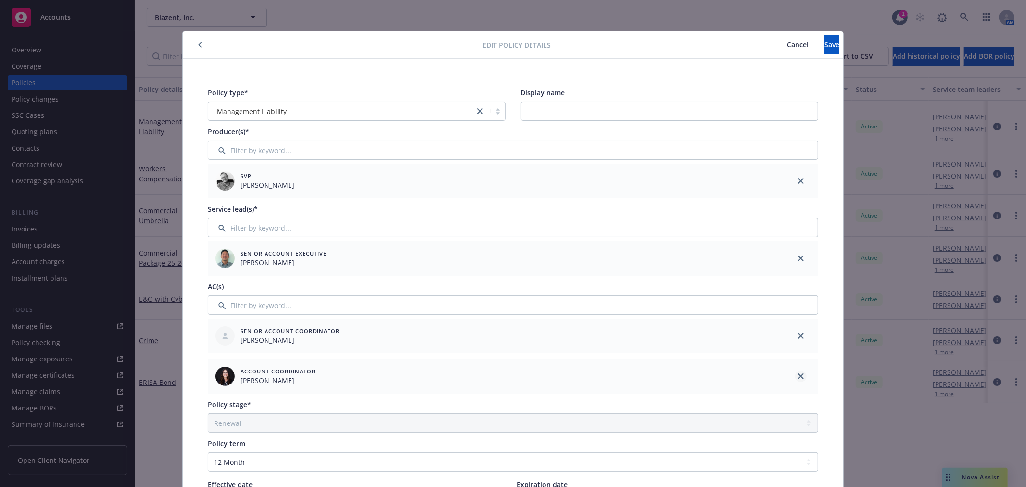
click at [798, 334] on icon "close" at bounding box center [801, 336] width 6 height 6
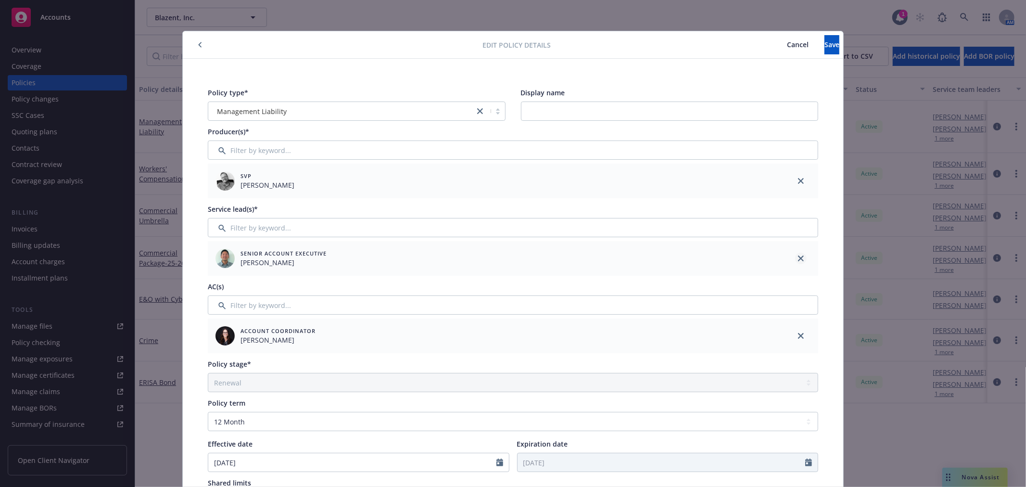
click at [795, 257] on link "close" at bounding box center [801, 259] width 12 height 12
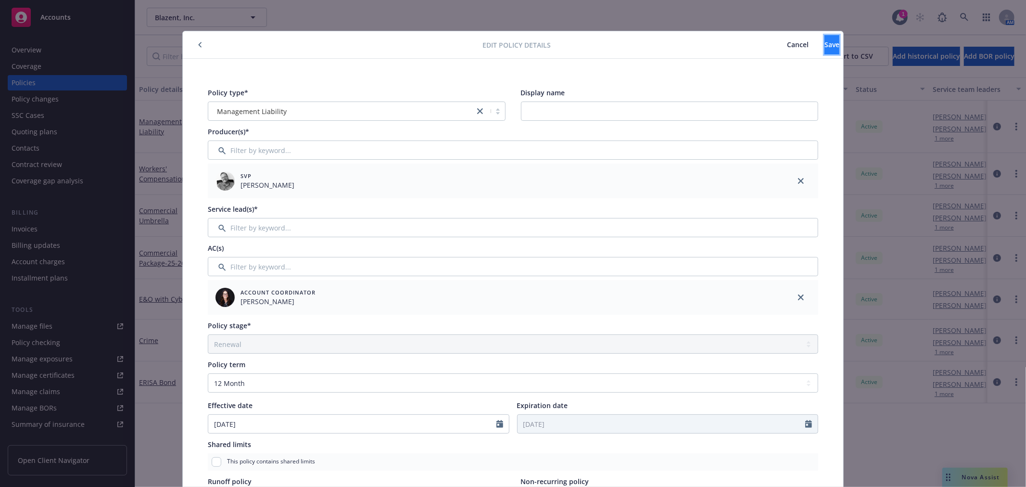
click at [824, 44] on button "Save" at bounding box center [831, 44] width 15 height 19
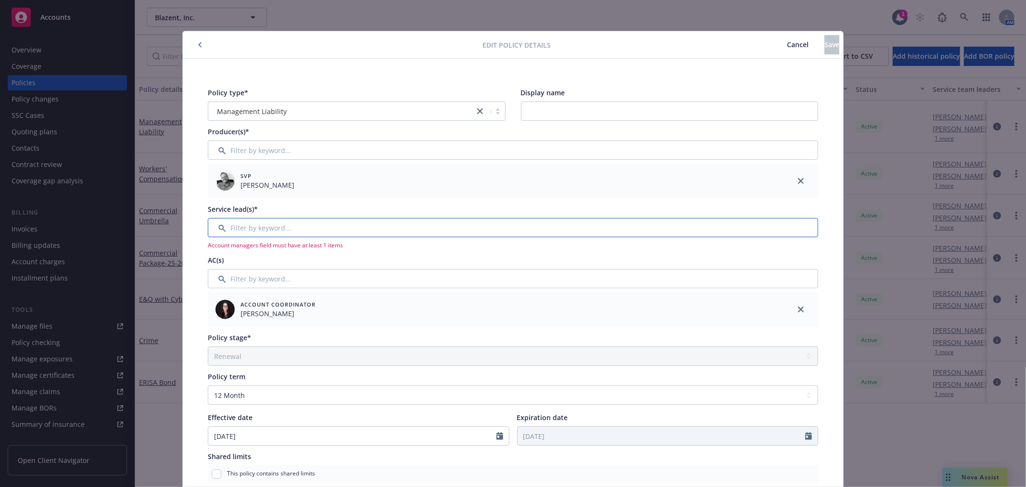
click at [334, 226] on input "Filter by keyword..." at bounding box center [513, 227] width 610 height 19
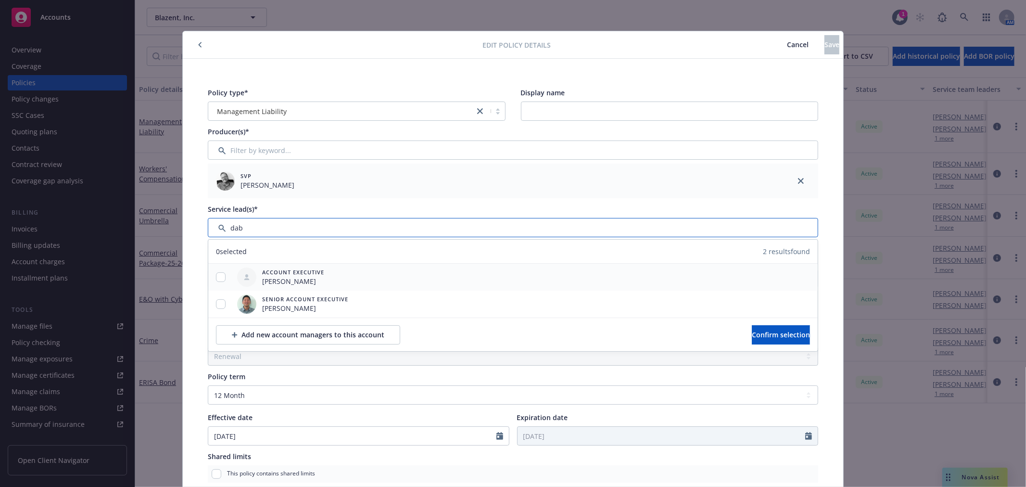
type input "dab"
click at [219, 277] on input "checkbox" at bounding box center [221, 277] width 10 height 10
checkbox input "true"
click at [752, 336] on span "Confirm selection" at bounding box center [781, 334] width 58 height 9
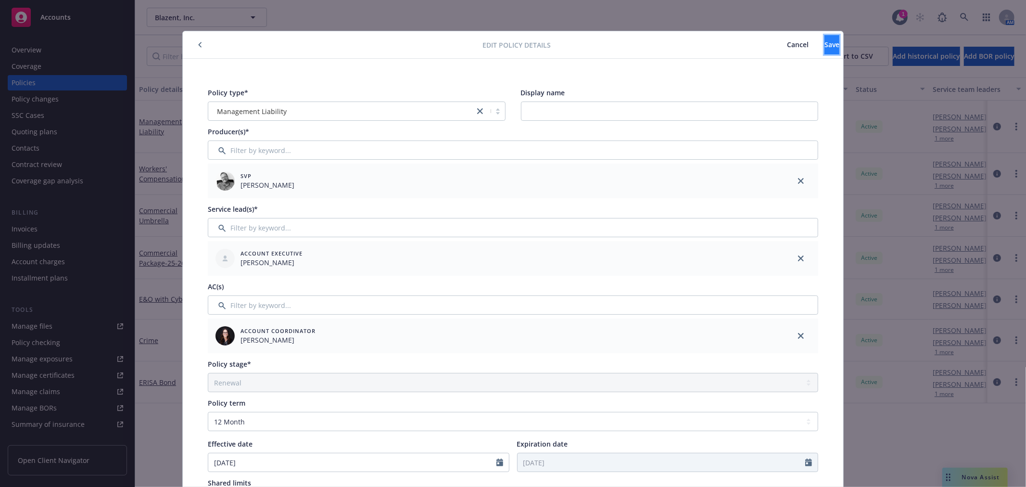
click at [824, 44] on span "Save" at bounding box center [831, 44] width 15 height 9
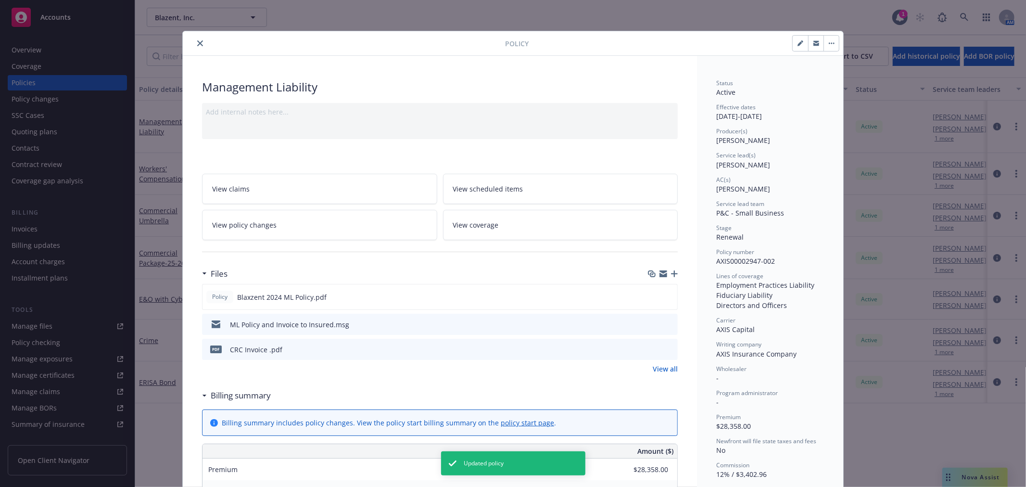
click at [35, 48] on div "Policy Management Liability Add internal notes here... View claims View schedul…" at bounding box center [513, 243] width 1026 height 487
click at [13, 49] on div "Policy Management Liability Add internal notes here... View claims View schedul…" at bounding box center [513, 243] width 1026 height 487
click at [197, 45] on icon "close" at bounding box center [200, 43] width 6 height 6
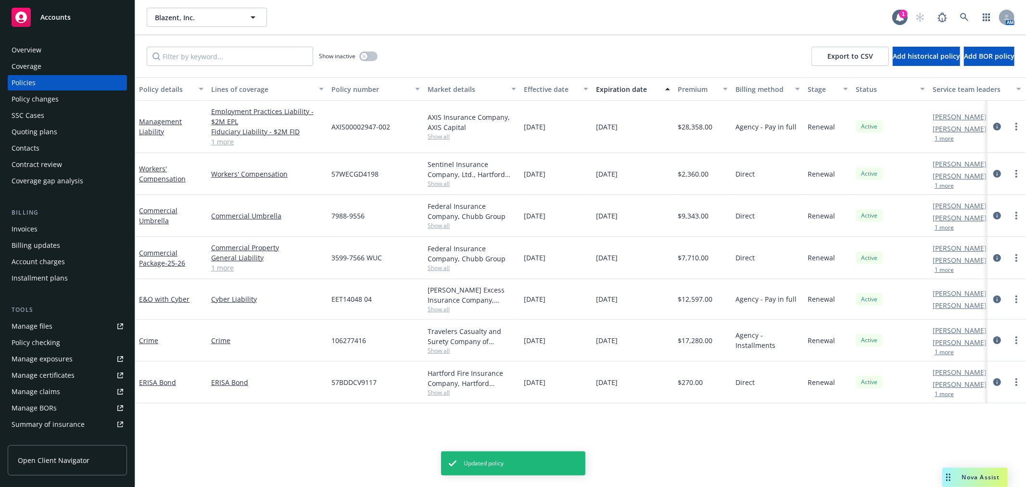
click at [26, 48] on div "Overview" at bounding box center [27, 49] width 30 height 15
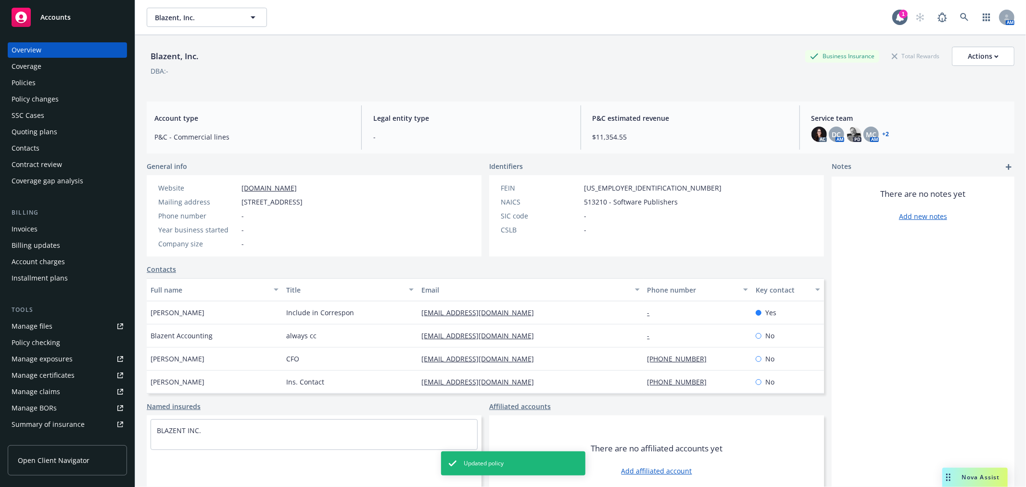
click at [883, 133] on div "AC DC AM PD MC AM + 2" at bounding box center [908, 134] width 195 height 15
click at [883, 134] on link "+ 2" at bounding box center [886, 134] width 7 height 6
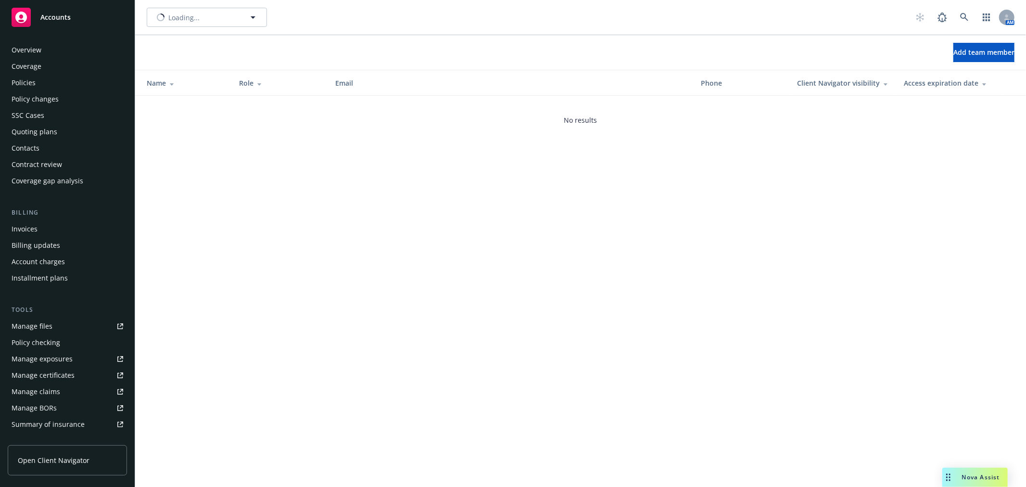
scroll to position [156, 0]
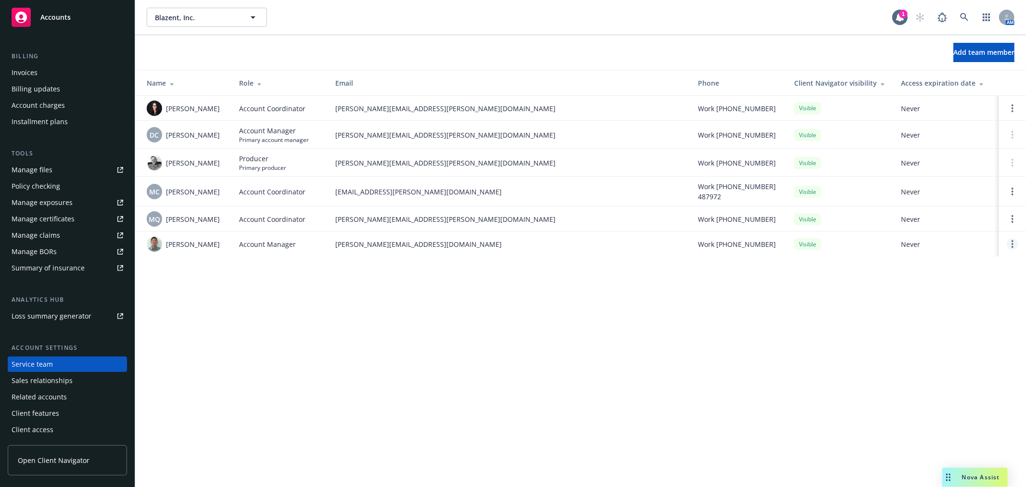
click at [1010, 242] on link "Open options" at bounding box center [1013, 244] width 12 height 12
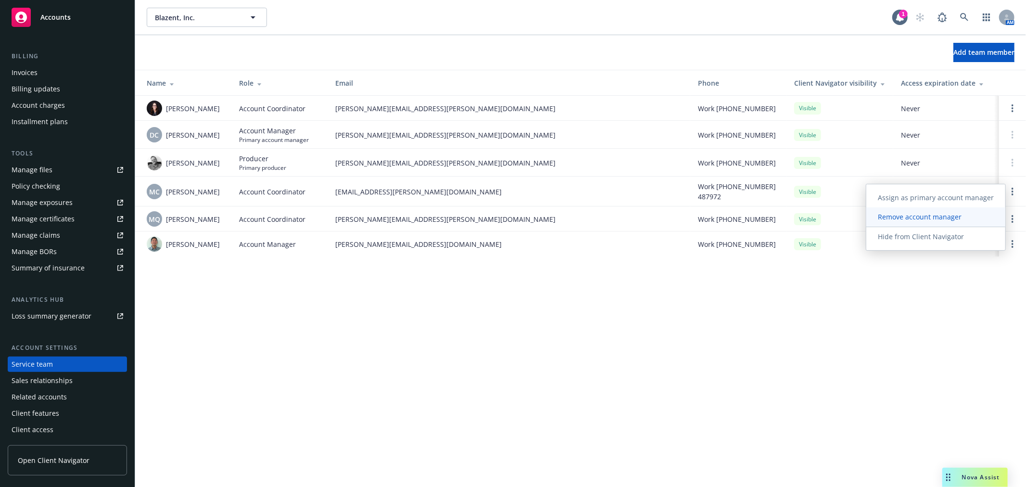
click at [946, 220] on span "Remove account manager" at bounding box center [919, 216] width 107 height 9
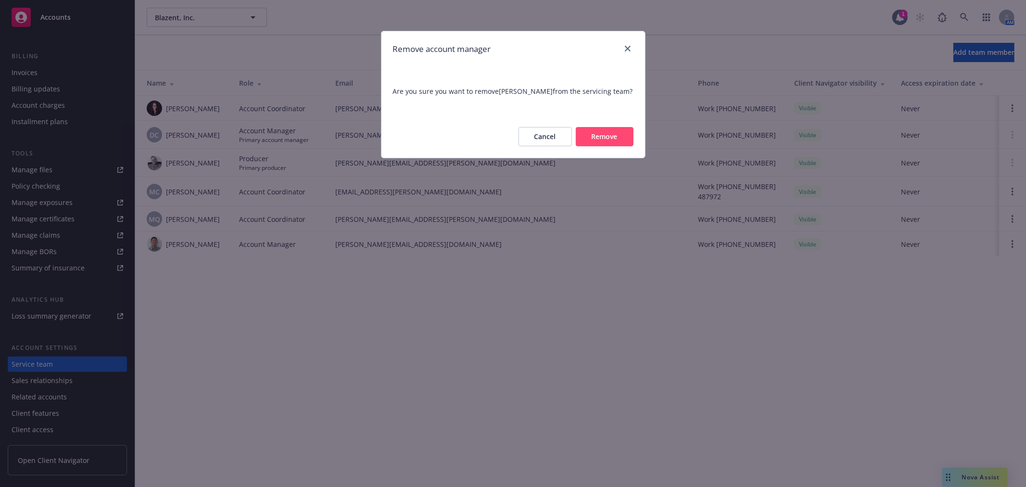
click at [620, 137] on button "Remove" at bounding box center [605, 136] width 58 height 19
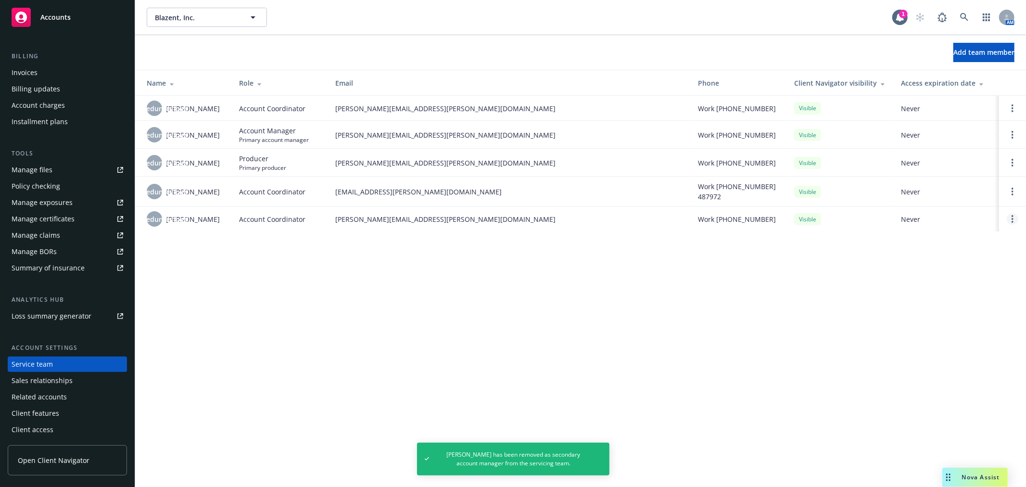
click at [1011, 219] on link "Open options" at bounding box center [1013, 219] width 12 height 12
click at [950, 190] on span "Remove account coordinator" at bounding box center [947, 191] width 115 height 9
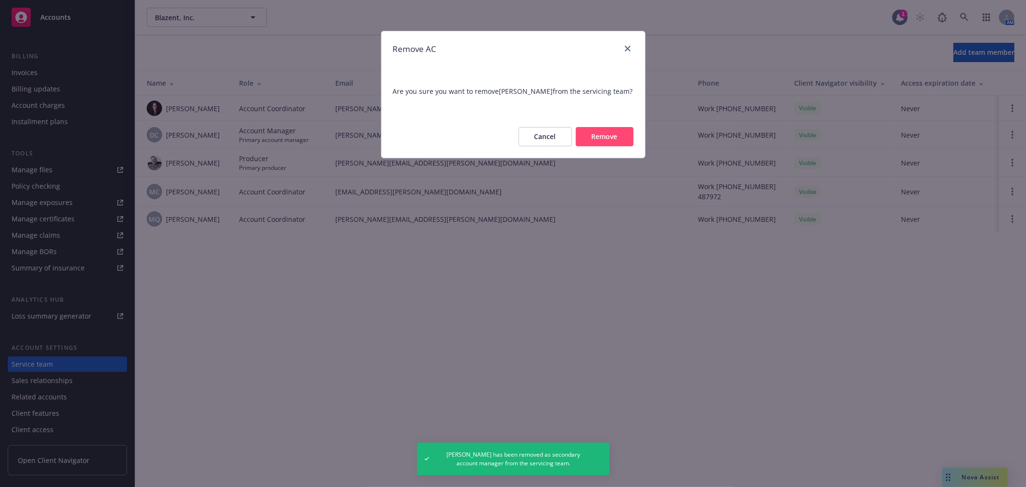
click at [602, 141] on button "Remove" at bounding box center [605, 136] width 58 height 19
